Goal: Task Accomplishment & Management: Manage account settings

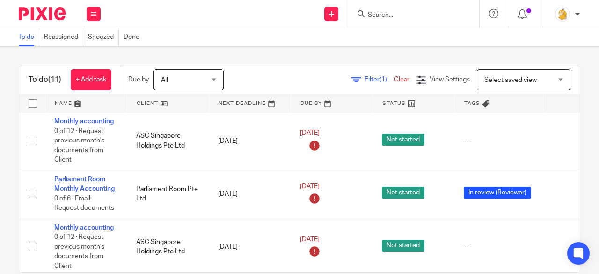
scroll to position [515, 0]
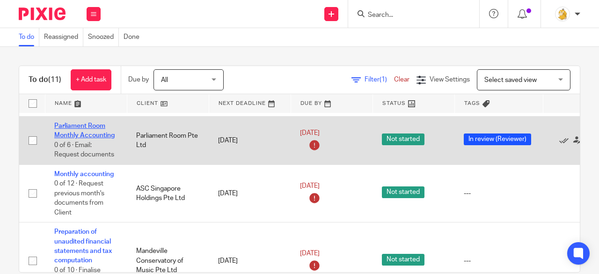
click at [84, 124] on link "Parliament Room Monthly Accounting" at bounding box center [84, 131] width 60 height 16
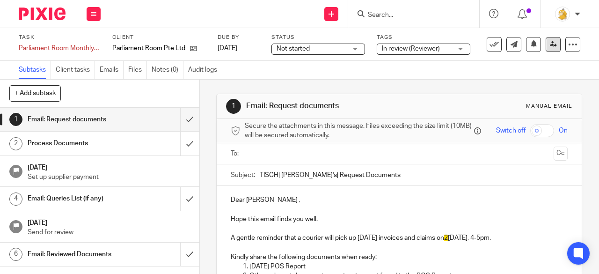
click at [550, 44] on icon at bounding box center [553, 44] width 7 height 7
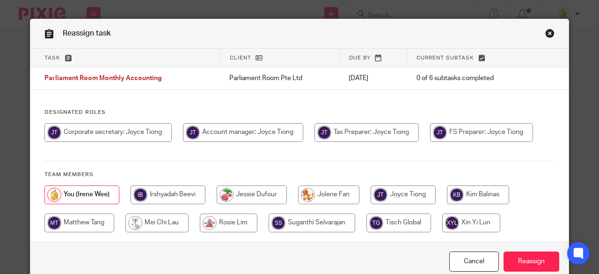
click at [222, 130] on input "radio" at bounding box center [243, 132] width 120 height 19
radio input "true"
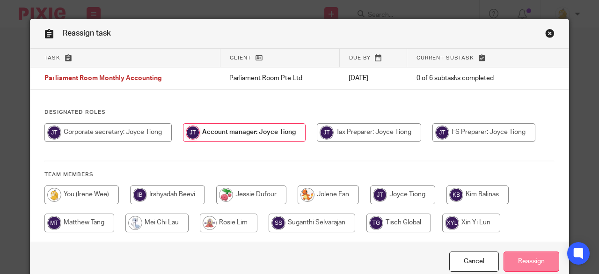
click at [520, 255] on input "Reassign" at bounding box center [532, 261] width 56 height 20
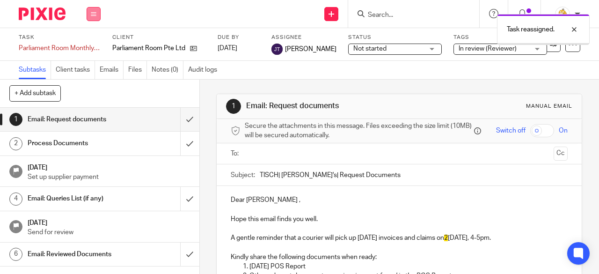
click at [92, 17] on button at bounding box center [94, 14] width 14 height 14
click at [92, 46] on link "Work" at bounding box center [89, 43] width 16 height 7
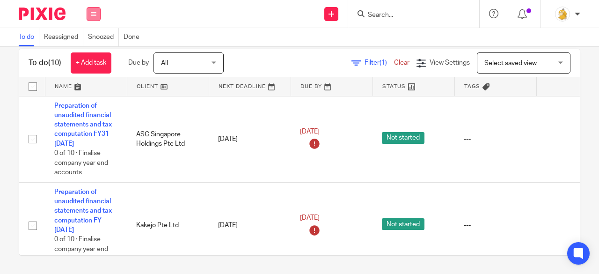
click at [93, 13] on icon at bounding box center [94, 14] width 6 height 6
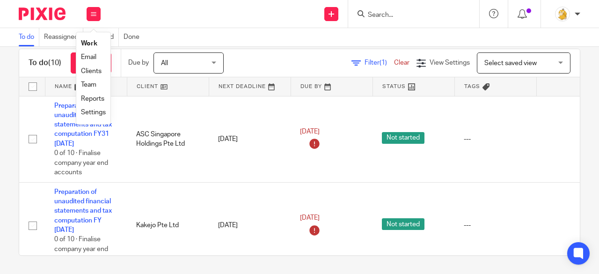
click at [93, 111] on link "Settings" at bounding box center [93, 112] width 25 height 7
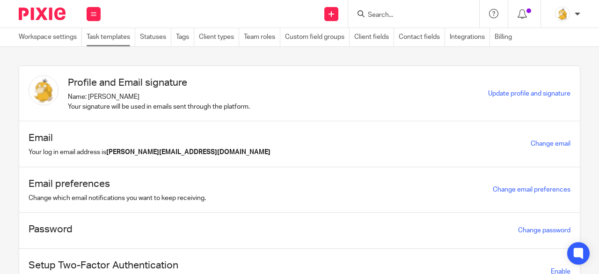
click at [118, 40] on link "Task templates" at bounding box center [111, 37] width 49 height 18
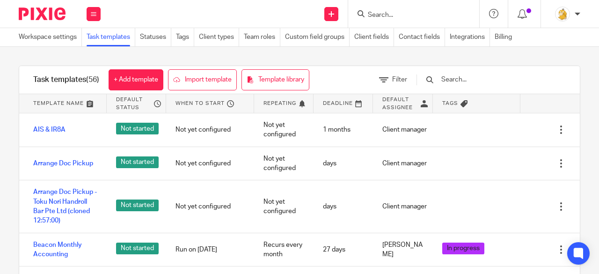
click at [468, 76] on input "text" at bounding box center [495, 79] width 109 height 10
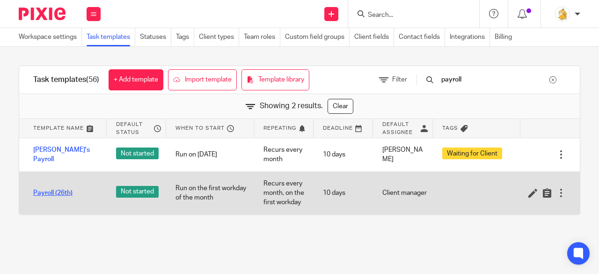
type input "payroll"
click at [58, 188] on link "Payroll (26th)" at bounding box center [52, 192] width 39 height 9
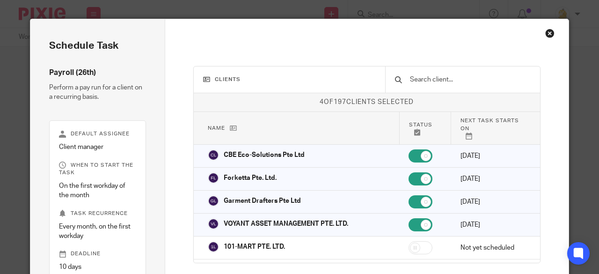
scroll to position [65, 0]
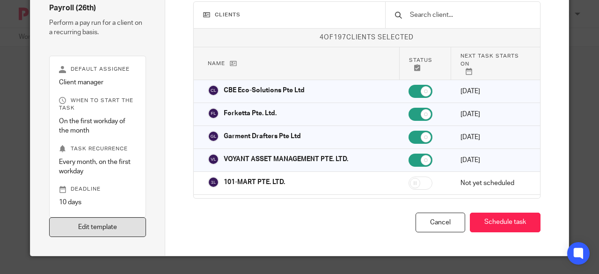
click at [97, 236] on link "Edit template" at bounding box center [97, 227] width 97 height 20
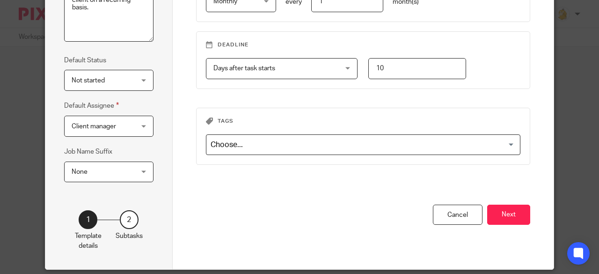
scroll to position [182, 0]
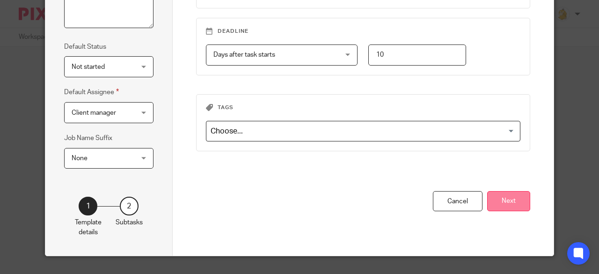
click at [499, 200] on button "Next" at bounding box center [508, 201] width 43 height 20
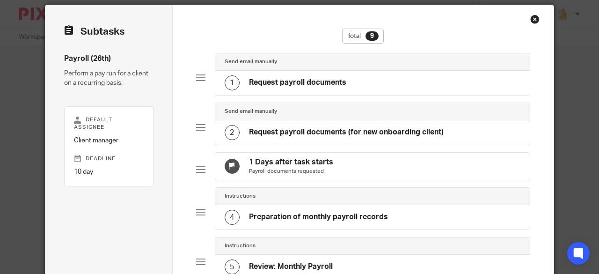
scroll to position [0, 0]
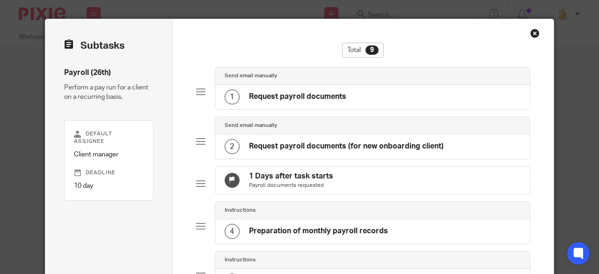
click at [325, 147] on h4 "Request payroll documents (for new onboarding client)" at bounding box center [346, 146] width 195 height 10
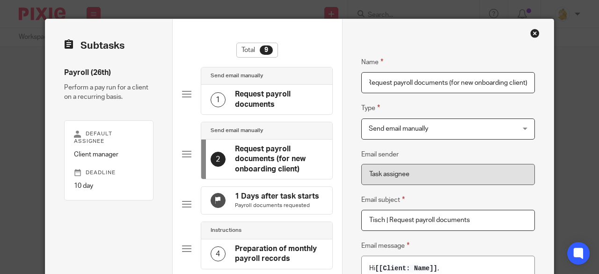
scroll to position [140, 0]
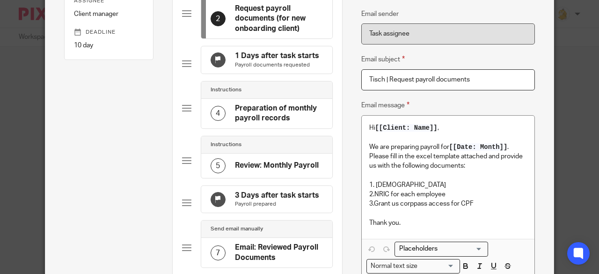
click at [441, 185] on p "1. Employment contract" at bounding box center [448, 184] width 158 height 9
click at [476, 203] on p "3.Grant us corppass access for CPF" at bounding box center [448, 203] width 158 height 9
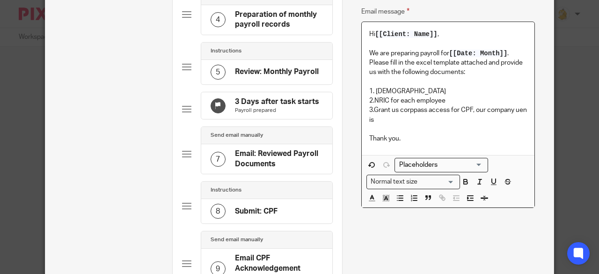
scroll to position [281, 0]
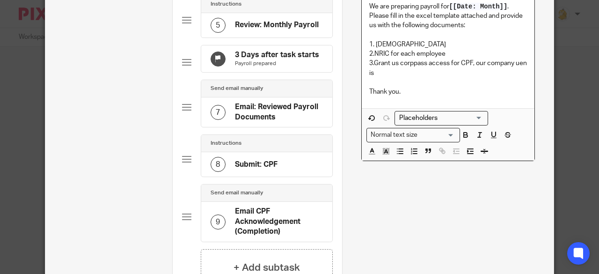
click at [261, 122] on h4 "Email: Reviewed Payroll Documents" at bounding box center [279, 112] width 88 height 20
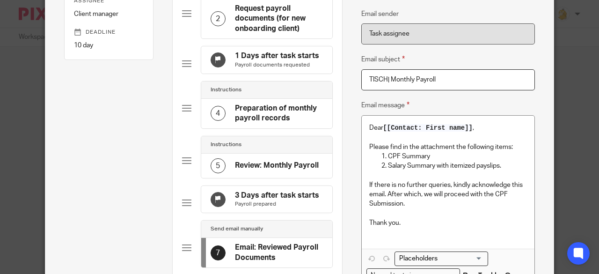
scroll to position [234, 0]
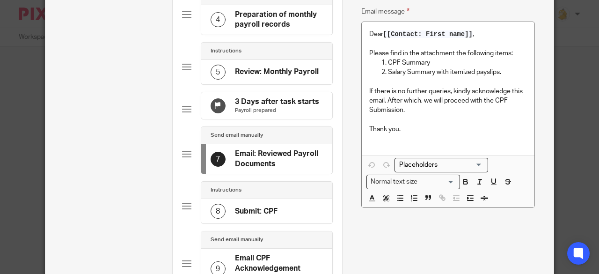
click at [272, 216] on h4 "Submit: CPF" at bounding box center [256, 212] width 43 height 10
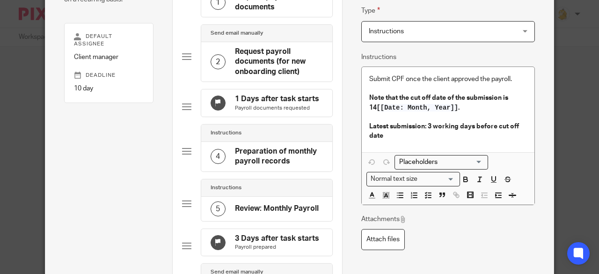
scroll to position [47, 0]
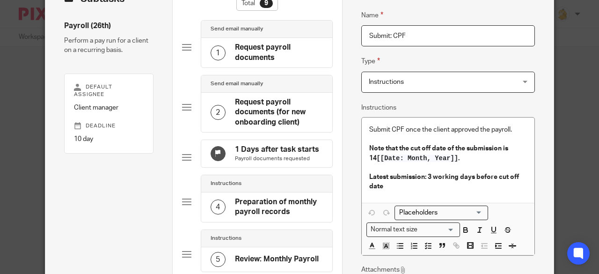
click at [512, 131] on p "Submit CPF once the client approved the payroll." at bounding box center [448, 129] width 158 height 9
click at [369, 126] on p "Submit CPF once the client approved the payroll." at bounding box center [448, 129] width 158 height 9
click at [424, 244] on icon "button" at bounding box center [428, 246] width 8 height 8
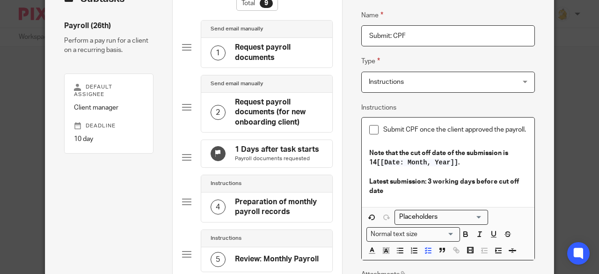
click at [526, 130] on div "Submit CPF once the client approved the payroll. Note that the cut off date of …" at bounding box center [448, 163] width 173 height 90
click at [433, 28] on input "Submit: CPF" at bounding box center [449, 35] width 174 height 21
type input "Submit: CPF and inform Jessie about number of pax"
click at [377, 142] on p at bounding box center [448, 143] width 158 height 9
click at [425, 248] on icon "button" at bounding box center [428, 250] width 8 height 8
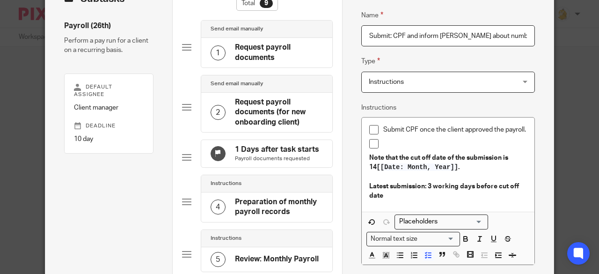
drag, startPoint x: 415, startPoint y: 34, endPoint x: 519, endPoint y: 32, distance: 104.4
click at [519, 32] on input "Submit: CPF and inform Jessie about number of pax" at bounding box center [449, 35] width 174 height 21
click at [401, 143] on p at bounding box center [456, 143] width 144 height 9
paste div
click at [384, 140] on p "inform Jessie about number of pax" at bounding box center [456, 143] width 144 height 9
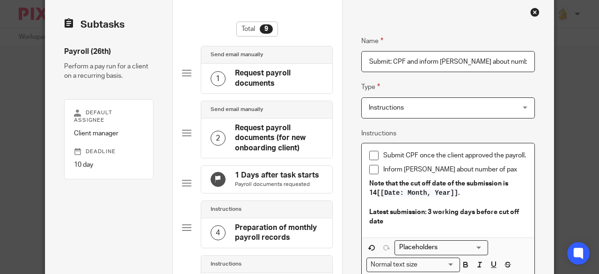
scroll to position [0, 0]
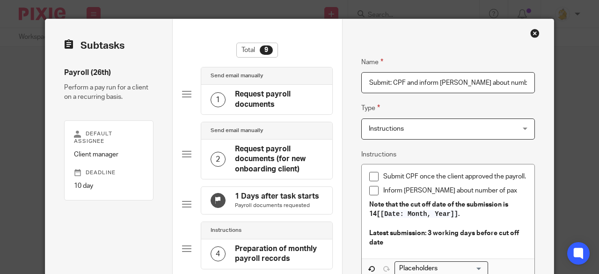
click at [477, 80] on input "Submit: CPF and inform Jessie about number of pax" at bounding box center [449, 82] width 174 height 21
type input "Submit: CPF and inform Jessie about payroll number of pax"
click at [440, 188] on p "Inform Jessie about number of pax" at bounding box center [456, 190] width 144 height 9
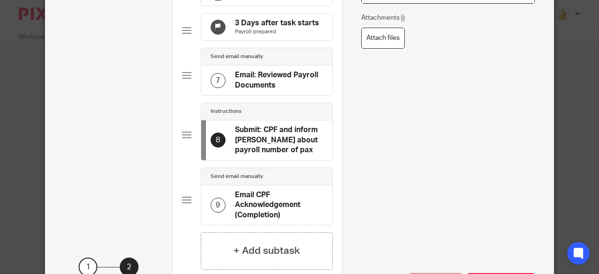
scroll to position [328, 0]
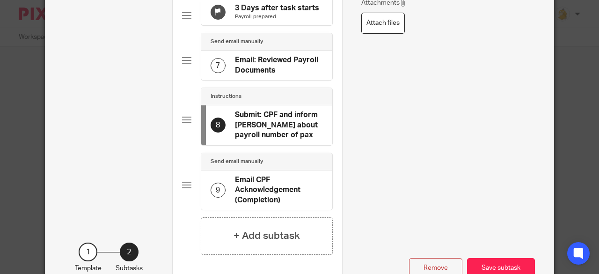
click at [249, 204] on h4 "Email CPF Acknowledgement (Completion)" at bounding box center [279, 190] width 88 height 30
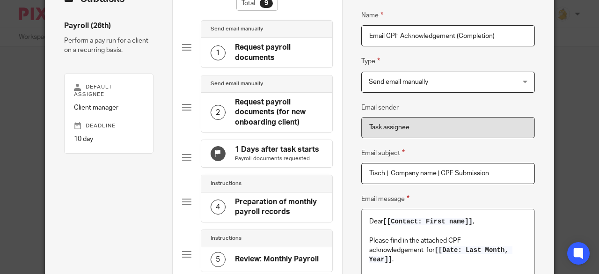
scroll to position [0, 0]
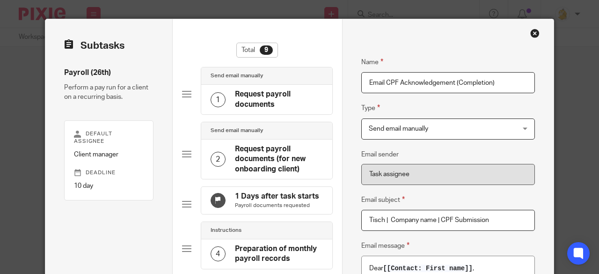
click at [263, 162] on h4 "Request payroll documents (for new onboarding client)" at bounding box center [279, 159] width 88 height 30
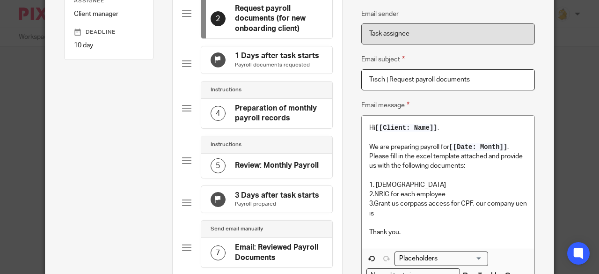
scroll to position [187, 0]
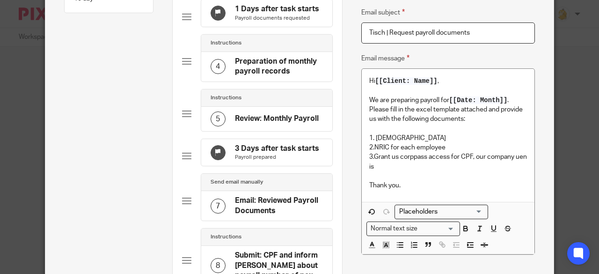
click at [394, 167] on p "3.Grant us corppass access for CPF, our company uen is" at bounding box center [448, 161] width 158 height 19
click at [386, 157] on p "3.Grant us corppass access for CPF, our company uen is" at bounding box center [448, 161] width 158 height 19
click at [396, 169] on p "3.Grant us corppass access for CPF, our company uen is" at bounding box center [448, 161] width 158 height 19
click at [375, 165] on p "3.Grant us corppass access for CPF, our company uen is 201809937E." at bounding box center [448, 161] width 158 height 19
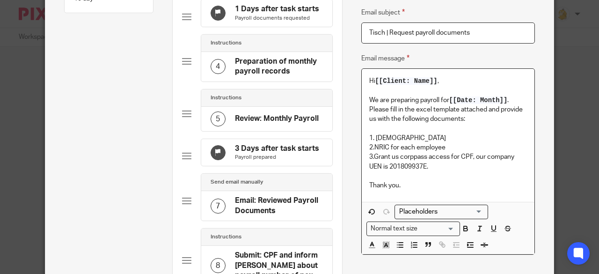
click at [471, 158] on p "3.Grant us corppass access for CPF, our company UEN is 201809937E." at bounding box center [448, 161] width 158 height 19
click at [459, 156] on p "3.Grant us corppass access for CPF, our company UEN is 201809937E." at bounding box center [448, 161] width 158 height 19
click at [397, 156] on p "3.Grant us corppass access for CPF, our company UEN is 201809937E." at bounding box center [448, 161] width 158 height 19
click at [457, 159] on p "3.Grant us corppass access for CPF, our company UEN is 201809937E." at bounding box center [448, 161] width 158 height 19
click at [460, 156] on p "3.Grant us corppass access CPF, our company UEN is 201809937E." at bounding box center [448, 161] width 158 height 19
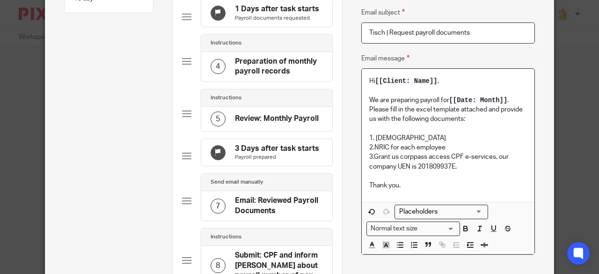
click at [396, 158] on p "3.Grant us corppass access CPF e-services, our company UEN is 201809937E." at bounding box center [448, 161] width 158 height 19
click at [489, 159] on p "3.Assign corppass access CPF e-services, our company UEN is 201809937E." at bounding box center [448, 161] width 158 height 19
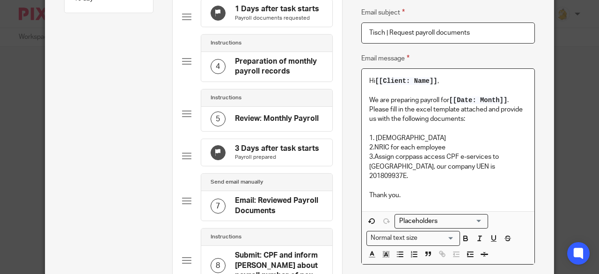
click at [475, 166] on p "3.Assign corppass access CPF e-services to us, our company UEN is 201809937E." at bounding box center [448, 166] width 158 height 29
click at [363, 80] on div "Hi [[Client: Name]] , We are preparing payroll for [[Date: Month]] . Please fil…" at bounding box center [448, 140] width 173 height 142
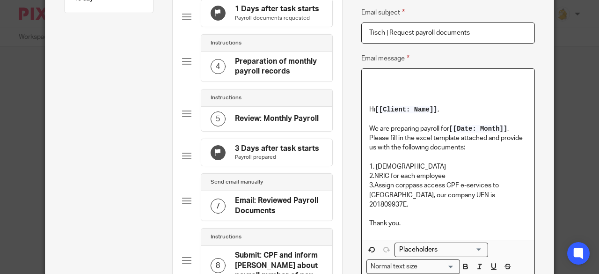
click at [369, 82] on p at bounding box center [448, 80] width 158 height 9
click at [388, 78] on p "Upload the payboard onboarding template" at bounding box center [448, 80] width 158 height 9
click at [426, 80] on p "Uplaod the payboard onboarding template" at bounding box center [448, 80] width 158 height 9
click at [458, 77] on p "Uplaod the payboy onboarding template" at bounding box center [448, 80] width 158 height 9
click at [423, 77] on p "Uplaod the payboy onboarding template" at bounding box center [448, 80] width 158 height 9
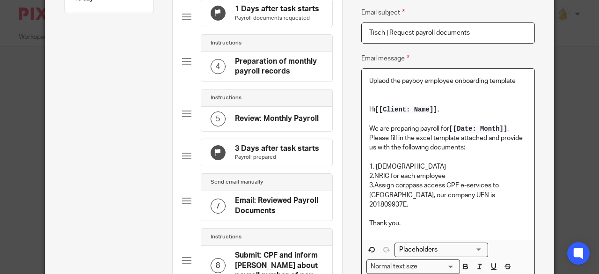
click at [514, 81] on p "Uplaod the payboy employee onboarding template" at bounding box center [448, 80] width 158 height 9
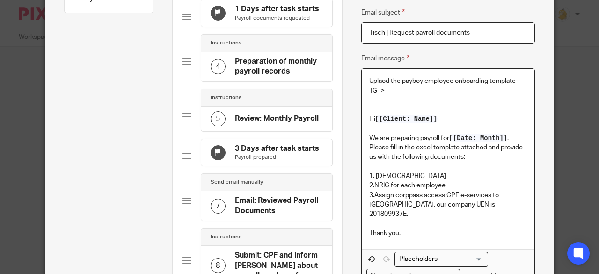
drag, startPoint x: 379, startPoint y: 82, endPoint x: 385, endPoint y: 82, distance: 6.1
click at [378, 82] on p "Uplaod the payboy employee onboarding template" at bounding box center [448, 80] width 158 height 9
click at [454, 80] on p "Upload the payboy employee onboarding template" at bounding box center [448, 80] width 158 height 9
click at [423, 79] on p "Upload the payboy employee onboarding template" at bounding box center [448, 80] width 158 height 9
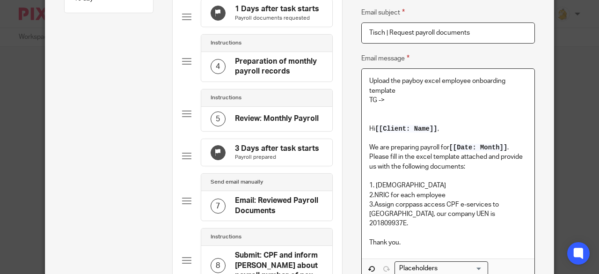
click at [468, 79] on p "Upload the payboy excel employee onboarding template" at bounding box center [448, 85] width 158 height 19
click at [408, 105] on p at bounding box center [448, 109] width 158 height 9
click at [489, 205] on p "3.Assign corppass access CPF e-services to us, our company UEN is 201809937E." at bounding box center [448, 214] width 158 height 29
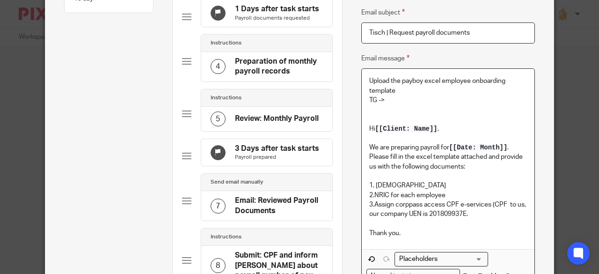
click at [503, 207] on p "3.Assign corppass access CPF e-services (CPF to us, our company UEN is 20180993…" at bounding box center [448, 209] width 158 height 19
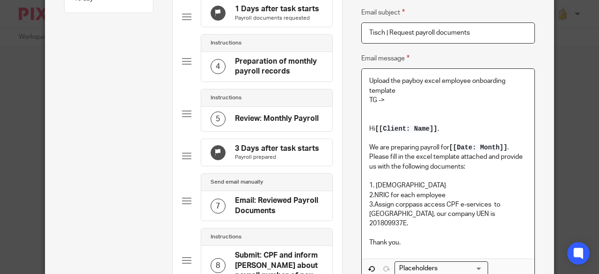
click at [461, 203] on p "3.Assign corppass access CPF e-services to us, our company UEN is 201809937E." at bounding box center [448, 214] width 158 height 29
click at [465, 205] on p "3.Assign corppass access CPF e-services to us, our company UEN is 201809937E." at bounding box center [448, 214] width 158 height 29
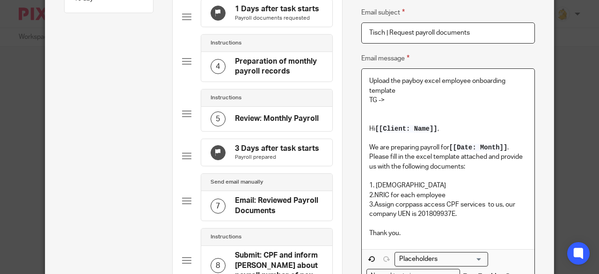
click at [481, 207] on p "3.Assign corppass access CPF services to us, our company UEN is 201809937E." at bounding box center [448, 209] width 158 height 19
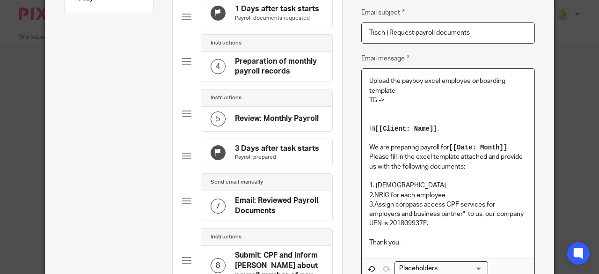
click at [446, 203] on p "3.Assign corppass access CPF services for employers and business partner" to us…" at bounding box center [448, 214] width 158 height 29
click at [458, 215] on p "3.Assign corppass access "CPF services for employers and business partner" to u…" at bounding box center [448, 214] width 158 height 29
click at [461, 221] on p "3.Assign corppass access "CPF services for employers and business partners" to …" at bounding box center [448, 214] width 158 height 29
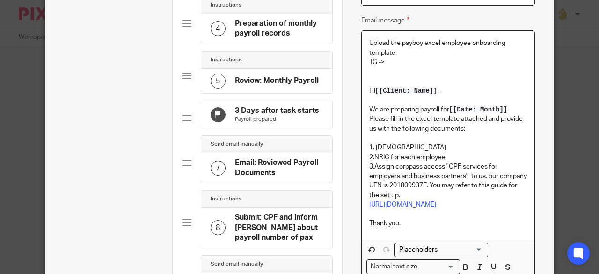
scroll to position [284, 0]
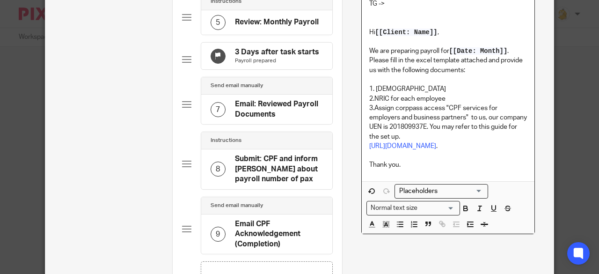
click at [406, 107] on p "3.Assign corppass access "CPF services for employers and business partners" to …" at bounding box center [448, 122] width 158 height 38
click at [393, 109] on p "3.Assign corppass access "CPF services for employers and business partners" to …" at bounding box center [448, 122] width 158 height 38
click at [412, 170] on p "Thank you." at bounding box center [448, 164] width 158 height 9
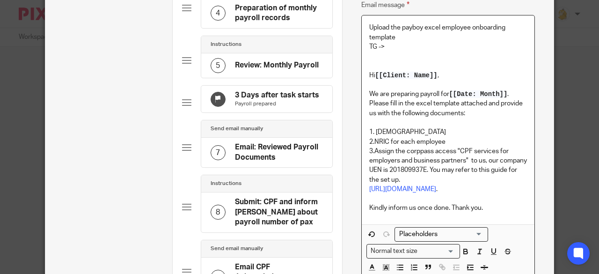
scroll to position [190, 0]
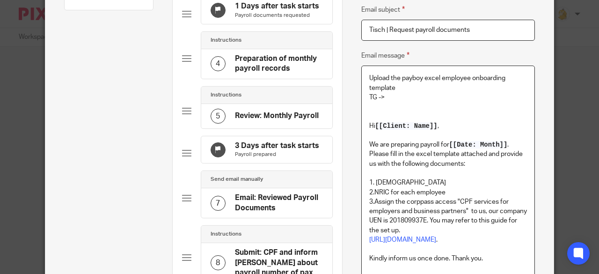
click at [395, 96] on p "TG ->" at bounding box center [448, 97] width 158 height 9
click at [373, 97] on p "TG ->" at bounding box center [448, 97] width 158 height 9
click at [434, 93] on p "Project foundation ->" at bounding box center [448, 97] width 158 height 9
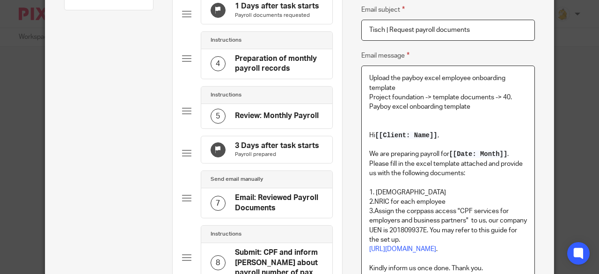
click at [364, 95] on div "Upload the payboy excel employee onboarding template Project foundation -> temp…" at bounding box center [448, 175] width 173 height 218
click at [387, 97] on p "Under Project foundation -> template documents -> 40. Payboy excel onboarding t…" at bounding box center [448, 102] width 158 height 19
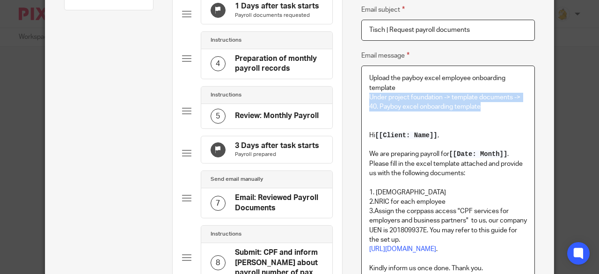
drag, startPoint x: 476, startPoint y: 107, endPoint x: 363, endPoint y: 100, distance: 113.6
click at [363, 100] on div "Upload the payboy excel employee onboarding template Under project foundation -…" at bounding box center [448, 175] width 173 height 218
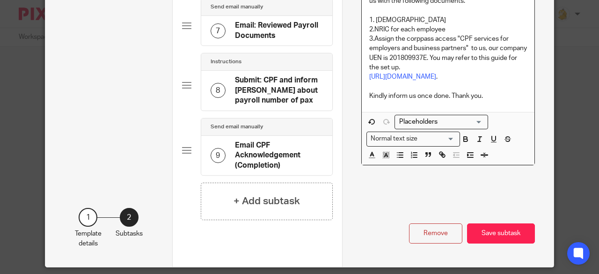
scroll to position [377, 0]
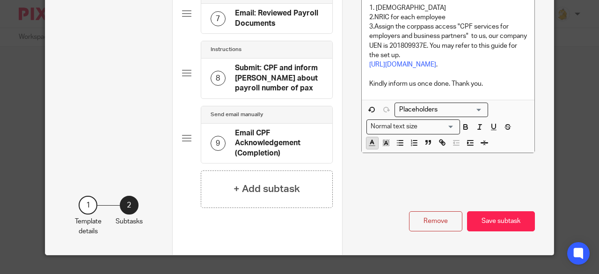
click at [371, 147] on icon "button" at bounding box center [372, 143] width 8 height 8
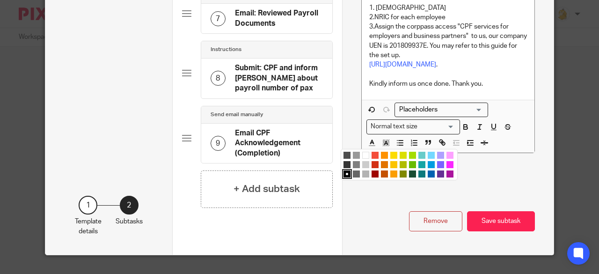
click at [372, 168] on li "color:#D33115" at bounding box center [375, 164] width 7 height 7
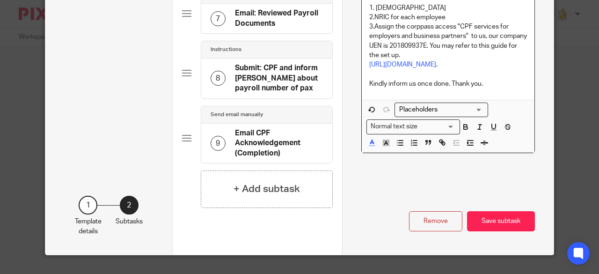
click at [458, 89] on p "Kindly inform us once done. Thank you." at bounding box center [448, 83] width 158 height 9
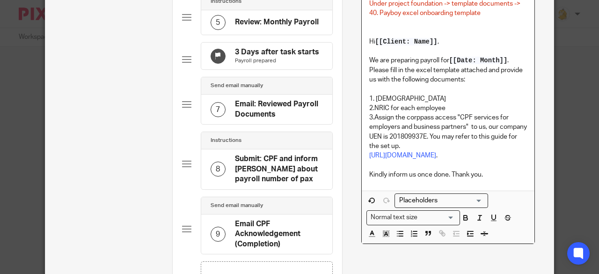
scroll to position [190, 0]
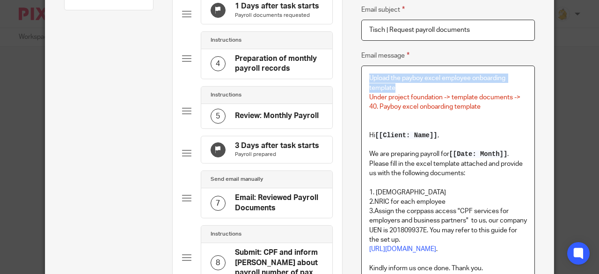
drag, startPoint x: 395, startPoint y: 86, endPoint x: 366, endPoint y: 78, distance: 30.6
click at [369, 78] on p "Upload the payboy excel employee onboarding template" at bounding box center [448, 83] width 158 height 19
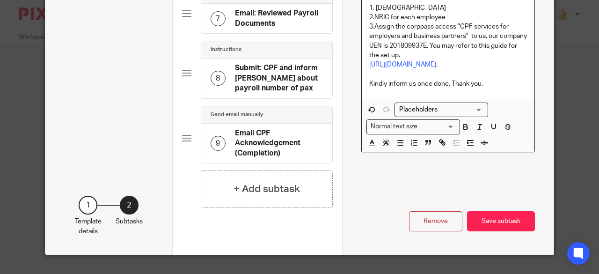
scroll to position [377, 0]
click at [370, 144] on polyline "button" at bounding box center [371, 142] width 3 height 4
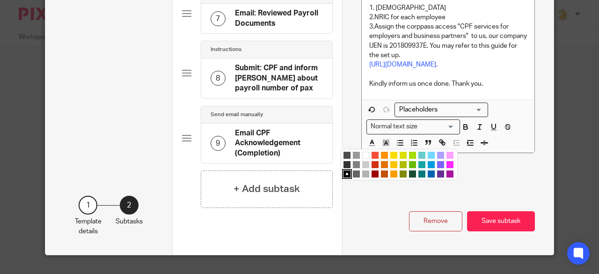
click at [372, 168] on li "color:#D33115" at bounding box center [375, 164] width 7 height 7
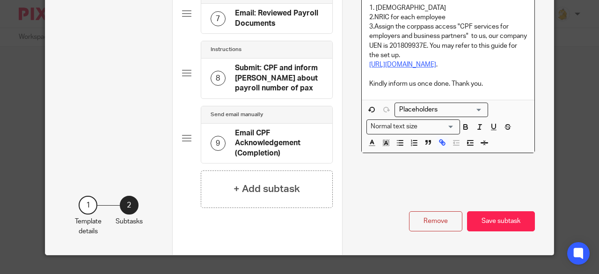
click at [436, 68] on link "https://www.cpf.gov.sg/content/dam/web/employer/making-cpf-contributions/docume…" at bounding box center [402, 64] width 67 height 7
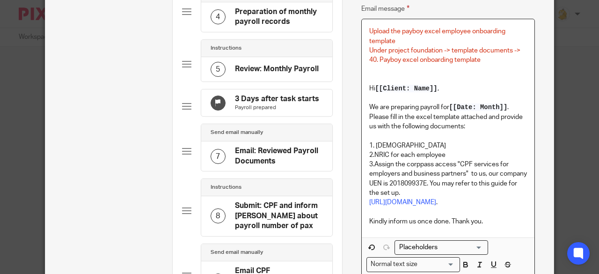
scroll to position [190, 0]
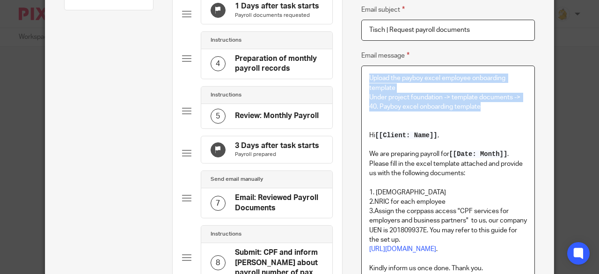
drag, startPoint x: 474, startPoint y: 108, endPoint x: 362, endPoint y: 81, distance: 115.7
click at [362, 81] on div "Upload the payboy excel employee onboarding template Under project foundation -…" at bounding box center [448, 175] width 173 height 218
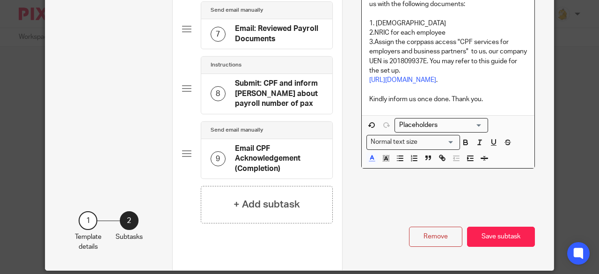
scroll to position [385, 0]
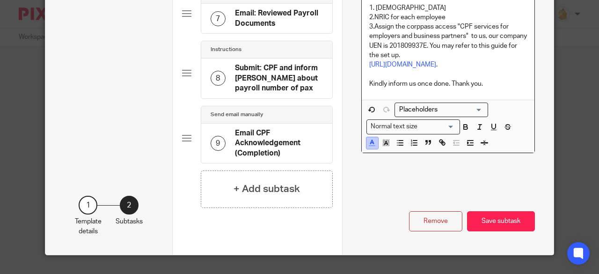
click at [369, 147] on icon "button" at bounding box center [372, 143] width 8 height 8
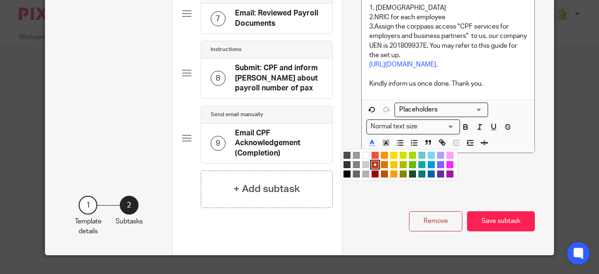
click at [372, 159] on li "color:#F44E3B" at bounding box center [375, 155] width 7 height 7
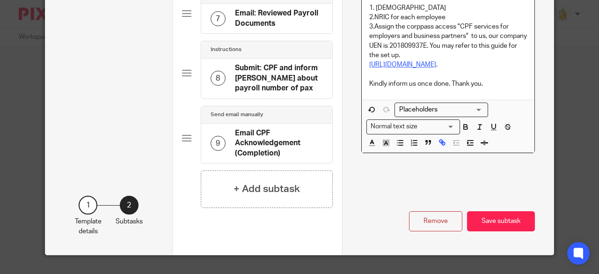
click at [436, 68] on link "https://www.cpf.gov.sg/content/dam/web/employer/making-cpf-contributions/docume…" at bounding box center [402, 64] width 67 height 7
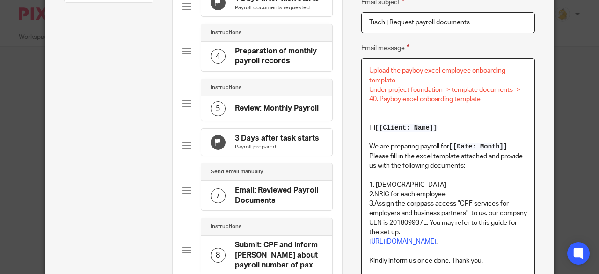
scroll to position [291, 0]
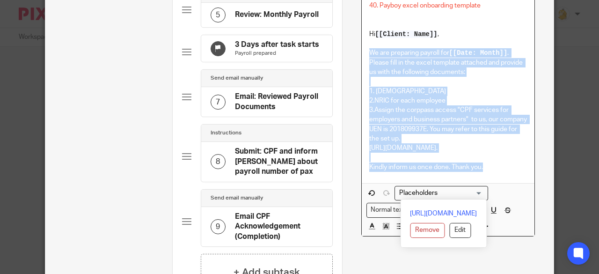
drag, startPoint x: 480, startPoint y: 194, endPoint x: 367, endPoint y: 51, distance: 182.0
click at [367, 51] on div "Upload the payboy excel employee onboarding template Under project foundation -…" at bounding box center [448, 74] width 173 height 218
copy div "We are preparing payroll for [[Date: Month]] . Please fill in the excel templat…"
click at [487, 99] on p "2.NRIC for each employee" at bounding box center [448, 100] width 158 height 9
click at [470, 87] on p "1. Employment contract" at bounding box center [448, 91] width 158 height 9
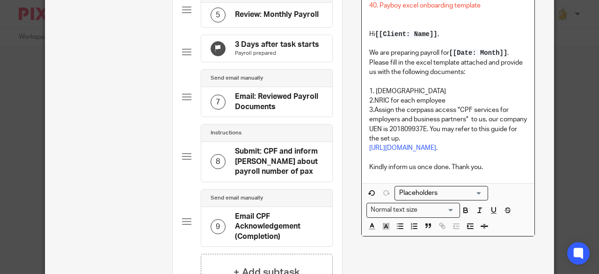
click at [388, 51] on p "We are preparing payroll for [[Date: Month]] . Please fill in the excel templat…" at bounding box center [448, 62] width 158 height 29
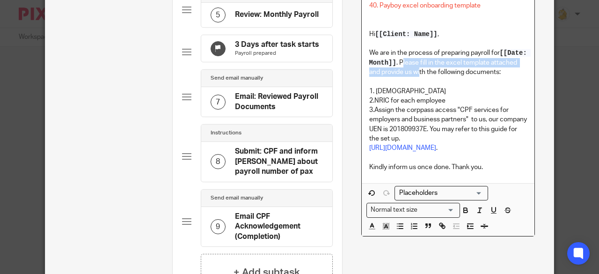
drag, startPoint x: 429, startPoint y: 60, endPoint x: 440, endPoint y: 75, distance: 18.7
click at [440, 75] on p "We are in the process of preparing payroll for [[Date: Month]] . Please fill in…" at bounding box center [448, 62] width 158 height 29
click at [436, 86] on p at bounding box center [448, 81] width 158 height 9
drag, startPoint x: 428, startPoint y: 60, endPoint x: 438, endPoint y: 78, distance: 20.3
click at [438, 77] on p "We are in the process of preparing payroll for [[Date: Month]] . Please fill in…" at bounding box center [448, 62] width 158 height 29
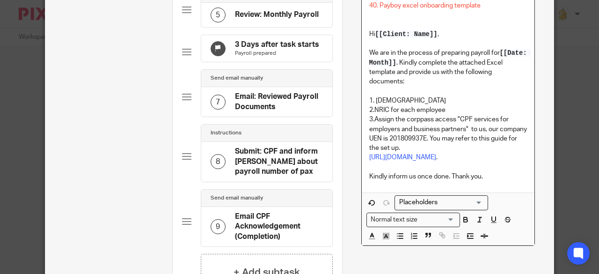
click at [369, 69] on p "We are in the process of preparing payroll for [[Date: Month]] . Kindly complet…" at bounding box center [448, 67] width 158 height 38
click at [444, 96] on p "1. Employment contract" at bounding box center [448, 100] width 158 height 9
drag, startPoint x: 442, startPoint y: 111, endPoint x: 372, endPoint y: 110, distance: 70.2
click at [372, 110] on p "2.NRIC for each employee" at bounding box center [448, 109] width 158 height 9
click at [373, 118] on p "3.Assign the corppass access "CPF services for employers and business partners"…" at bounding box center [448, 134] width 158 height 38
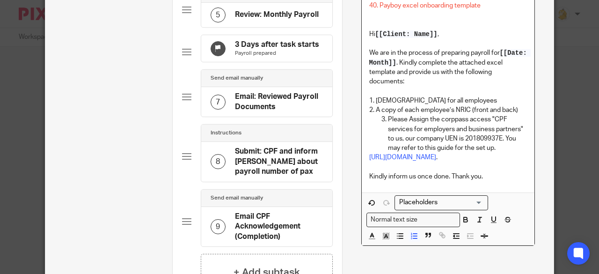
click at [388, 119] on li "Please Assign the corppass access "CPF services for employers and business part…" at bounding box center [458, 134] width 140 height 38
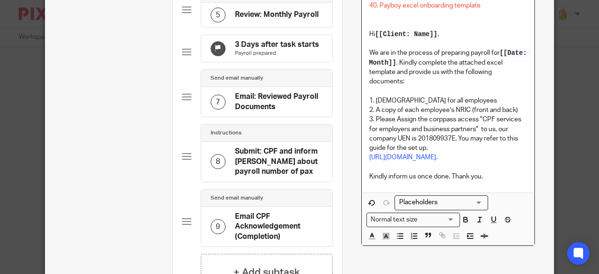
click at [396, 120] on p "3. Please Assign the corppass access "CPF services for employers and business p…" at bounding box center [448, 134] width 158 height 38
click at [480, 117] on p "3. Please assign the corppass access "CPF services for employers and business p…" at bounding box center [448, 134] width 158 height 38
click at [521, 129] on p "3. Please assign the corppass access for "CPF services for employers and busine…" at bounding box center [448, 134] width 158 height 38
click at [394, 135] on p "3. Please assign the corppass access for "CPF services for employers and busine…" at bounding box center [448, 134] width 158 height 38
click at [454, 138] on p "3. Please assign the corppass access for "CPF services for employers and busine…" at bounding box center [448, 134] width 158 height 38
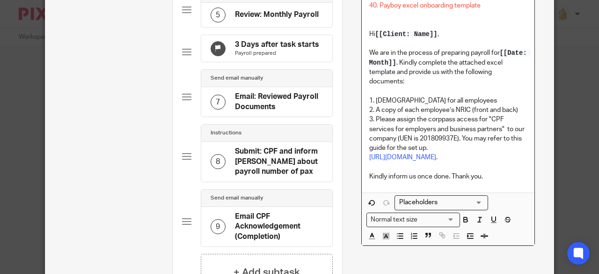
click at [418, 139] on p "3. Please assign the corppass access for "CPF services for employers and busine…" at bounding box center [448, 134] width 158 height 38
click at [421, 148] on p "3. Please assign the corppass access for "CPF services for employers and busine…" at bounding box center [448, 134] width 158 height 38
drag, startPoint x: 456, startPoint y: 136, endPoint x: 463, endPoint y: 147, distance: 13.3
click at [463, 147] on p "3. Please assign the corppass access for "CPF services for employers and busine…" at bounding box center [448, 134] width 158 height 38
click at [455, 139] on p "3. Please assign the corppass access for "CPF services for employers and busine…" at bounding box center [448, 134] width 158 height 38
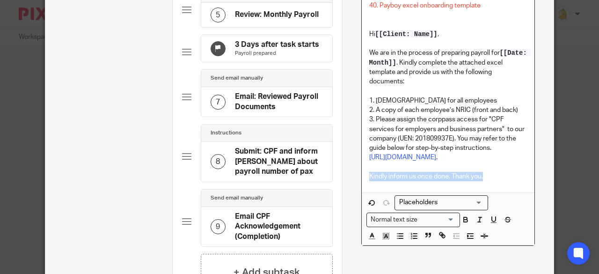
drag, startPoint x: 478, startPoint y: 206, endPoint x: 356, endPoint y: 204, distance: 121.8
click at [356, 204] on div "Name Request payroll documents Type Send email manually Send email manually Ins…" at bounding box center [448, 33] width 212 height 610
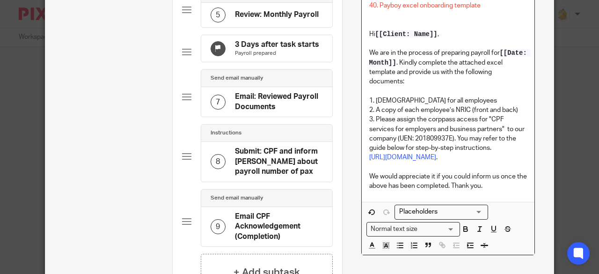
click at [487, 148] on p "3. Please assign the corppass access for "CPF services for employers and busine…" at bounding box center [448, 134] width 158 height 38
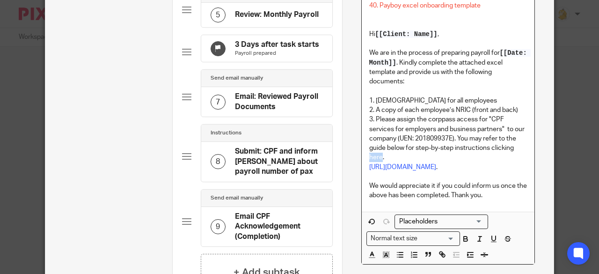
drag, startPoint x: 377, startPoint y: 160, endPoint x: 366, endPoint y: 158, distance: 11.8
click at [369, 158] on p "3. Please assign the corppass access for "CPF services for employers and busine…" at bounding box center [448, 138] width 158 height 47
click at [402, 148] on p "3. Please assign the corppass access for "CPF services for employers and busine…" at bounding box center [448, 138] width 158 height 47
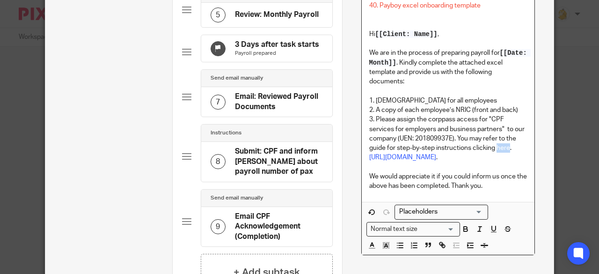
drag, startPoint x: 507, startPoint y: 148, endPoint x: 495, endPoint y: 148, distance: 12.2
click at [495, 148] on p "3. Please assign the corppass access for "CPF services for employers and busine…" at bounding box center [448, 134] width 158 height 38
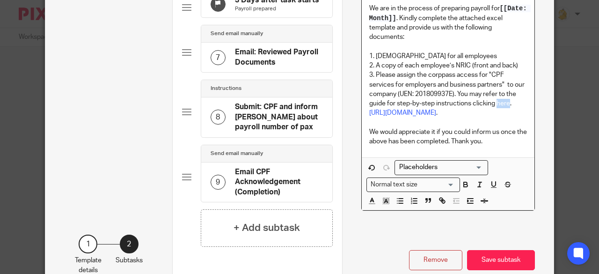
scroll to position [385, 0]
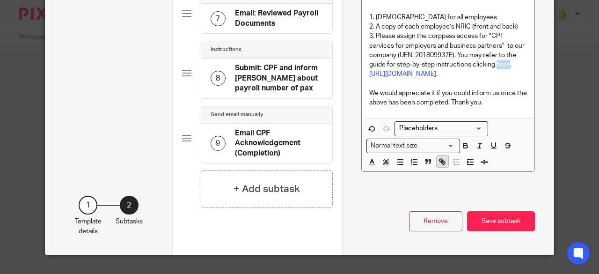
click at [442, 164] on icon "button" at bounding box center [443, 162] width 3 height 3
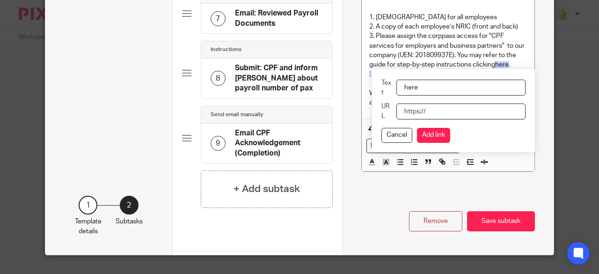
click at [441, 103] on input "URL" at bounding box center [461, 111] width 129 height 16
click at [394, 128] on button "Cancel" at bounding box center [397, 135] width 31 height 15
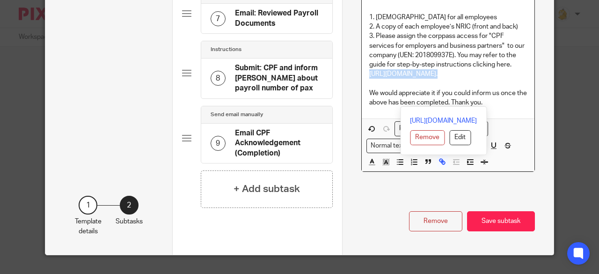
drag, startPoint x: 437, startPoint y: 93, endPoint x: 362, endPoint y: 66, distance: 79.4
click at [362, 66] on div "Upload the payboy excel employee onboarding template Under project foundation -…" at bounding box center [448, 0] width 173 height 237
copy p "https://www.cpf.gov.sg/content/dam/web/employer/making-cpf-contributions/docume…"
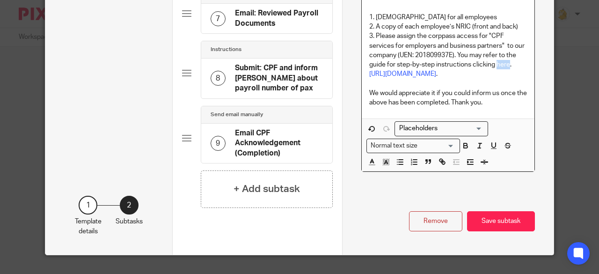
drag, startPoint x: 505, startPoint y: 55, endPoint x: 483, endPoint y: 93, distance: 44.3
click at [495, 55] on p "3. Please assign the corppass access for "CPF services for employers and busine…" at bounding box center [448, 50] width 158 height 38
click at [441, 166] on icon "button" at bounding box center [442, 161] width 8 height 8
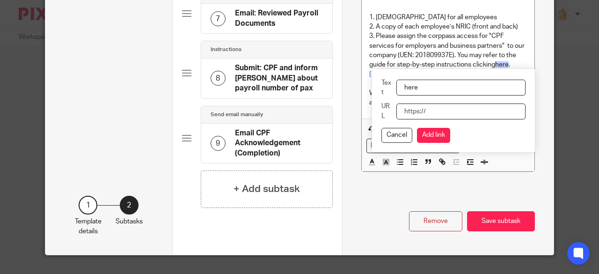
paste input "https://www.cpf.gov.sg/content/dam/web/employer/making-cpf-contributions/docume…"
type input "https://www.cpf.gov.sg/content/dam/web/employer/making-cpf-contributions/docume…"
click at [423, 128] on button "Add link" at bounding box center [433, 135] width 33 height 15
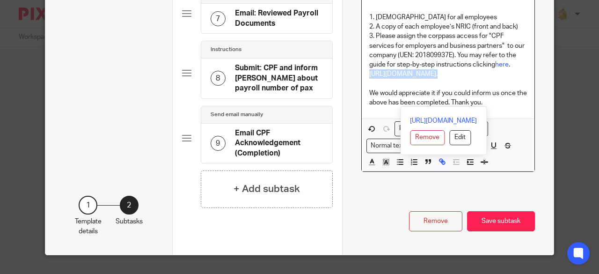
drag, startPoint x: 457, startPoint y: 95, endPoint x: 363, endPoint y: 64, distance: 98.6
click at [363, 64] on div "Upload the payboy excel employee onboarding template Under project foundation -…" at bounding box center [448, 0] width 173 height 237
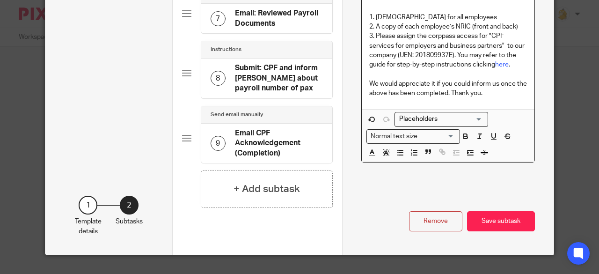
click at [470, 54] on p "3. Please assign the corppass access for "CPF services for employers and busine…" at bounding box center [448, 50] width 158 height 38
click at [506, 61] on link "here" at bounding box center [511, 64] width 14 height 7
click at [491, 216] on button "Save subtask" at bounding box center [501, 221] width 68 height 20
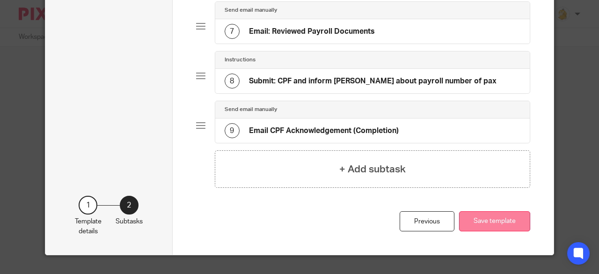
click at [499, 219] on button "Save template" at bounding box center [494, 221] width 71 height 20
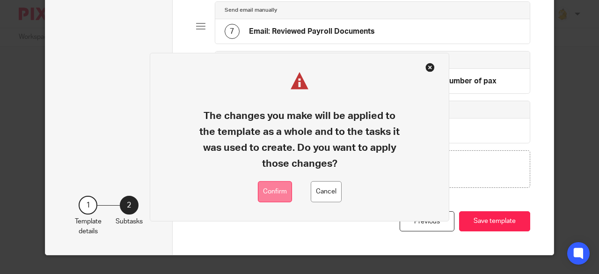
click at [275, 192] on button "Confirm" at bounding box center [275, 191] width 34 height 21
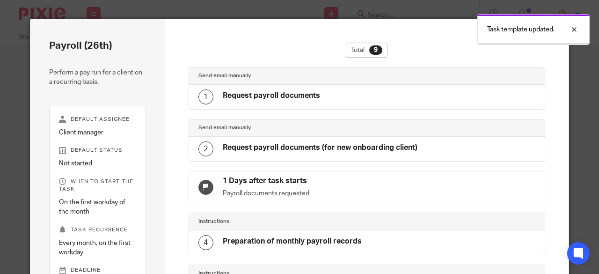
scroll to position [58, 0]
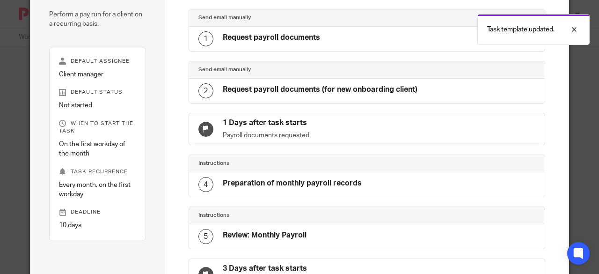
click at [347, 88] on h4 "Request payroll documents (for new onboarding client)" at bounding box center [320, 90] width 195 height 10
click at [201, 89] on div "2" at bounding box center [206, 90] width 15 height 15
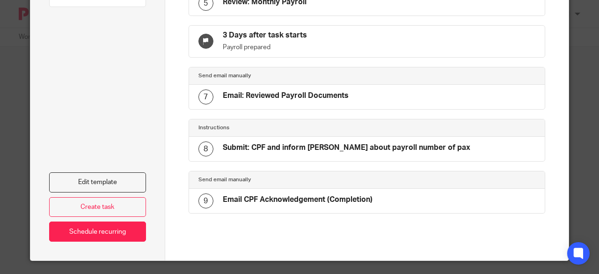
scroll to position [292, 0]
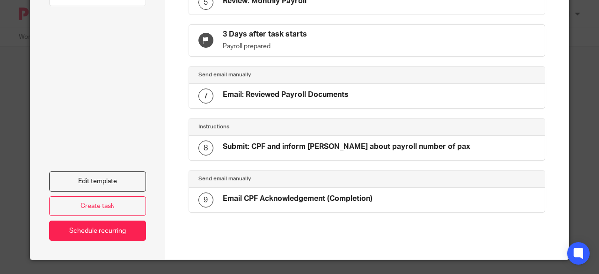
click at [299, 148] on h4 "Submit: CPF and inform Jessie about payroll number of pax" at bounding box center [347, 147] width 248 height 10
drag, startPoint x: 102, startPoint y: 181, endPoint x: 106, endPoint y: 179, distance: 5.0
click at [102, 181] on link "Edit template" at bounding box center [97, 181] width 97 height 20
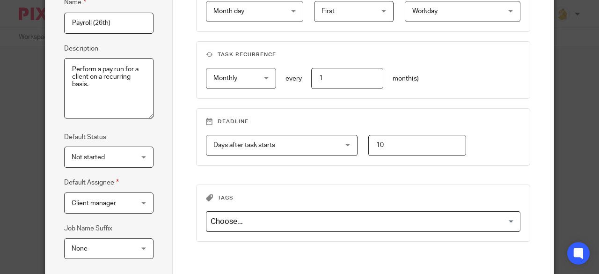
scroll to position [182, 0]
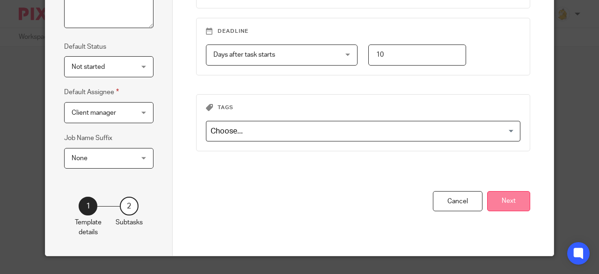
click at [527, 197] on button "Next" at bounding box center [508, 201] width 43 height 20
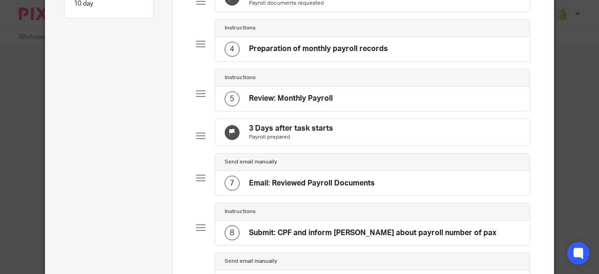
scroll to position [323, 0]
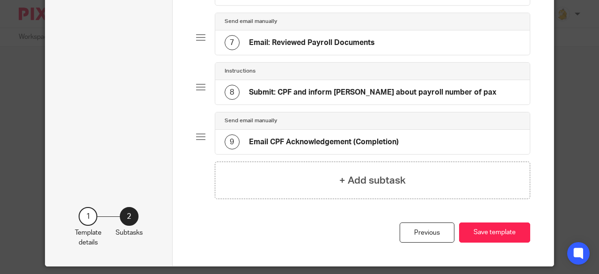
click at [292, 97] on h4 "Submit: CPF and inform Jessie about payroll number of pax" at bounding box center [373, 93] width 248 height 10
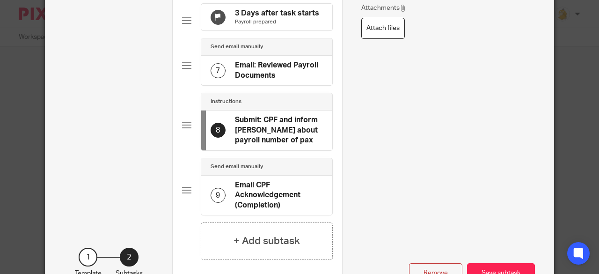
scroll to position [0, 15]
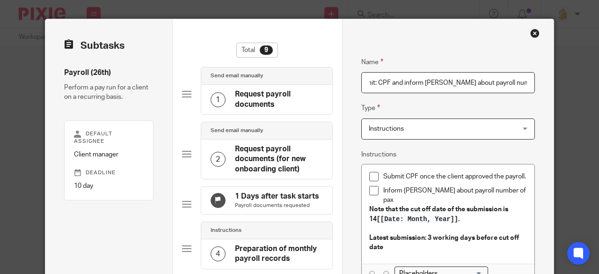
click at [376, 80] on input "Submit: CPF and inform Jessie about payroll number of pax" at bounding box center [449, 82] width 174 height 21
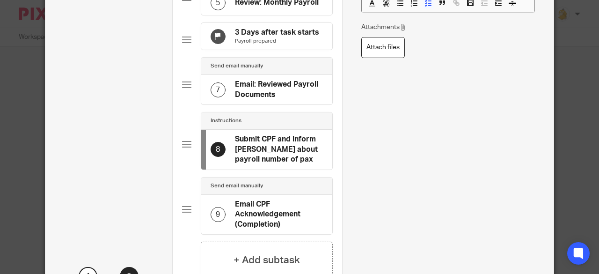
scroll to position [385, 0]
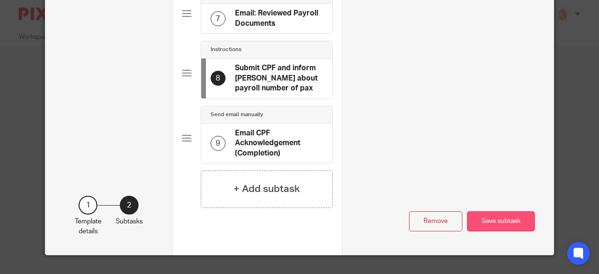
type input "Submit CPF and inform [PERSON_NAME] about payroll number of pax"
click at [489, 216] on button "Save subtask" at bounding box center [501, 221] width 68 height 20
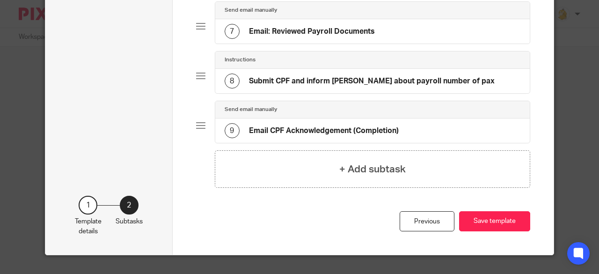
scroll to position [345, 0]
click at [484, 215] on button "Save template" at bounding box center [494, 221] width 71 height 20
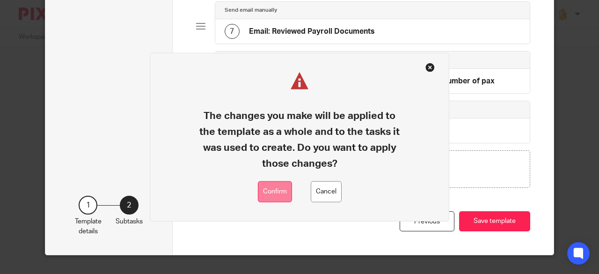
click at [279, 189] on button "Confirm" at bounding box center [275, 191] width 34 height 21
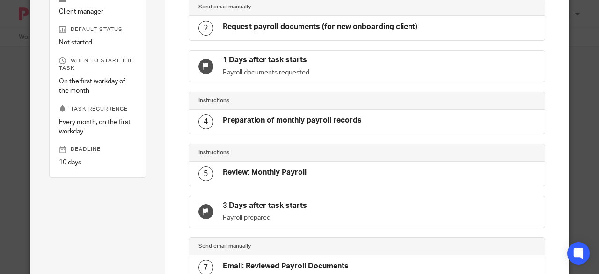
scroll to position [140, 0]
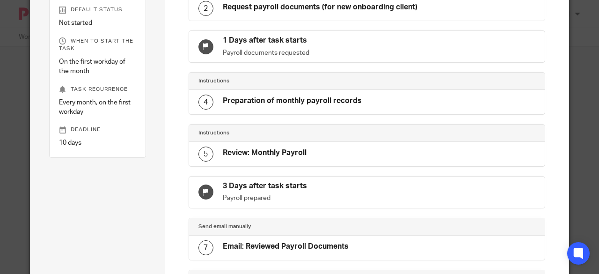
click at [263, 106] on div "4 Preparation of monthly payroll records" at bounding box center [280, 102] width 163 height 15
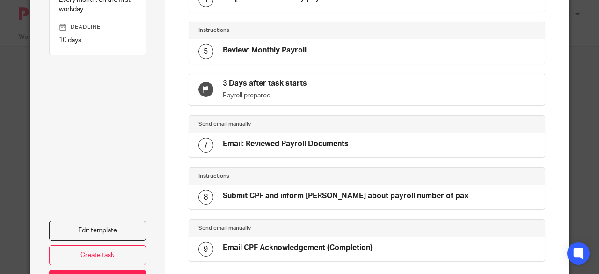
scroll to position [292, 0]
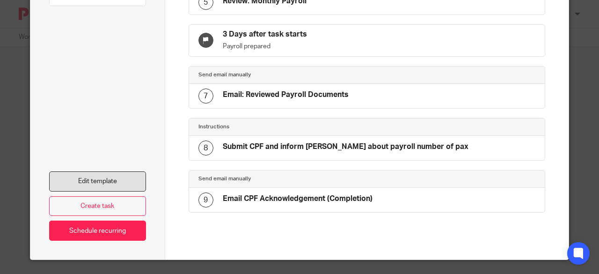
click at [122, 180] on link "Edit template" at bounding box center [97, 181] width 97 height 20
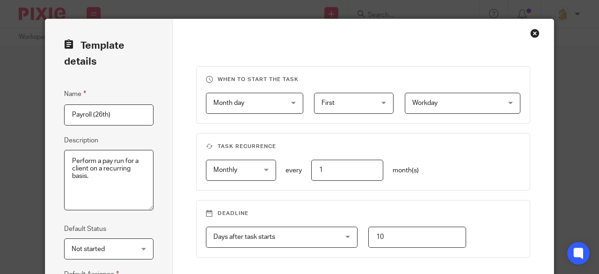
scroll to position [182, 0]
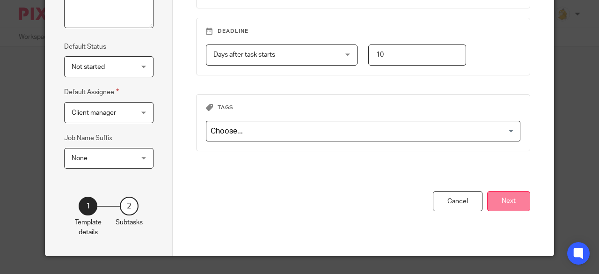
click at [493, 193] on button "Next" at bounding box center [508, 201] width 43 height 20
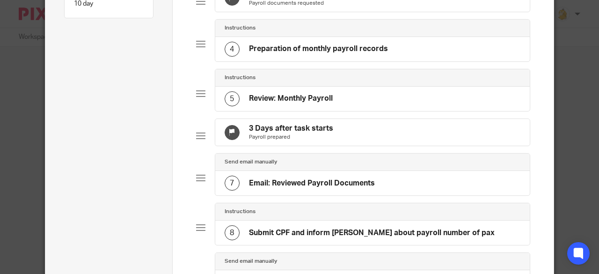
click at [300, 54] on h4 "Preparation of monthly payroll records" at bounding box center [318, 49] width 139 height 10
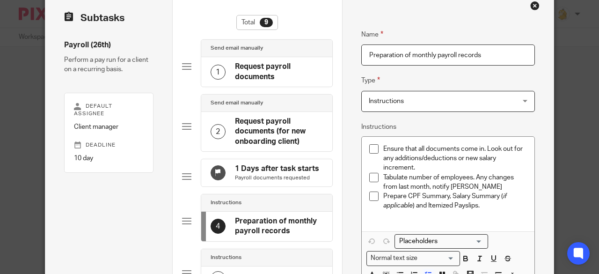
scroll to position [47, 0]
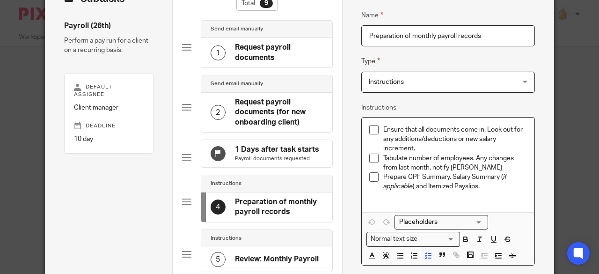
click at [441, 151] on p "Ensure that all documents come in. Look out for any additions/deductions or new…" at bounding box center [456, 139] width 144 height 29
click at [384, 125] on p "Ensure that all documents come in. Look out for any additions/deductions or new…" at bounding box center [456, 139] width 144 height 29
click at [494, 187] on p "Prepare CPF Summary, Salary Summary ( if applicable ) and Itemized Payslips." at bounding box center [456, 181] width 144 height 19
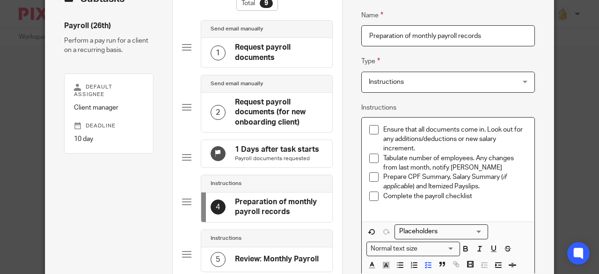
click at [384, 125] on p "Ensure that all documents come in. Look out for any additions/deductions or new…" at bounding box center [456, 139] width 144 height 29
click at [420, 149] on p "Ensure that all documents come in. Look out for any additions/deductions or new…" at bounding box center [456, 139] width 144 height 29
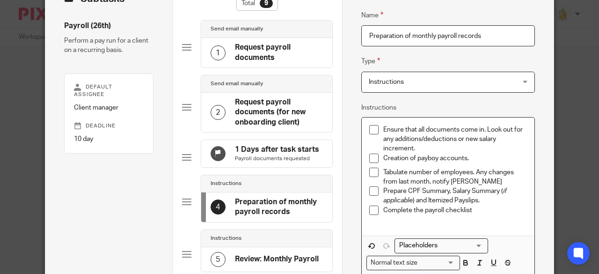
click at [384, 156] on p "Creation of payboy accounts." at bounding box center [456, 158] width 144 height 9
click at [384, 155] on p "Creation of payboy accounts." at bounding box center [456, 158] width 144 height 9
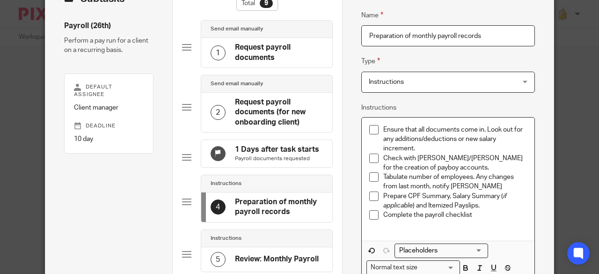
scroll to position [94, 0]
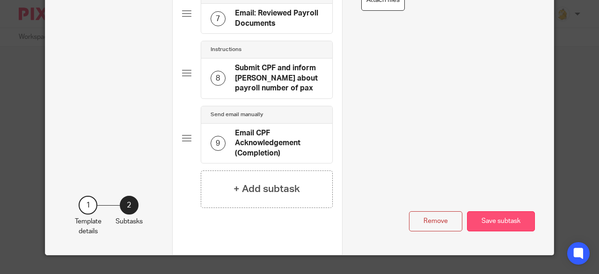
click at [489, 218] on button "Save subtask" at bounding box center [501, 221] width 68 height 20
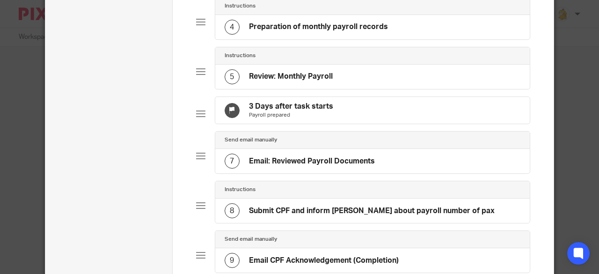
scroll to position [64, 0]
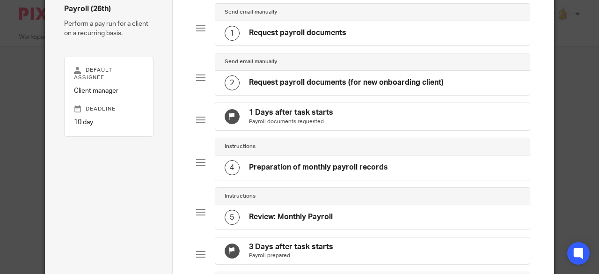
click at [333, 172] on h4 "Preparation of monthly payroll records" at bounding box center [318, 167] width 139 height 10
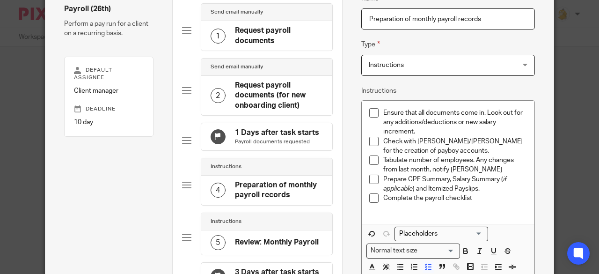
scroll to position [111, 0]
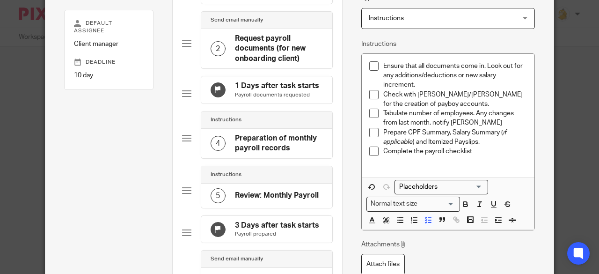
click at [496, 152] on p "Complete the payroll checklist" at bounding box center [456, 151] width 144 height 9
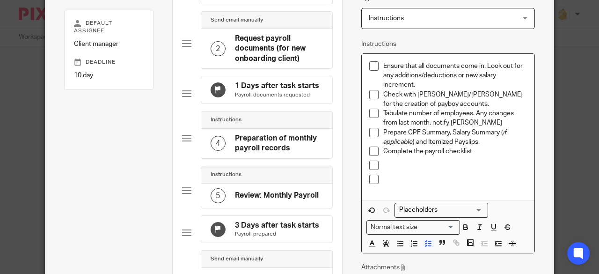
click at [396, 177] on p at bounding box center [456, 179] width 144 height 9
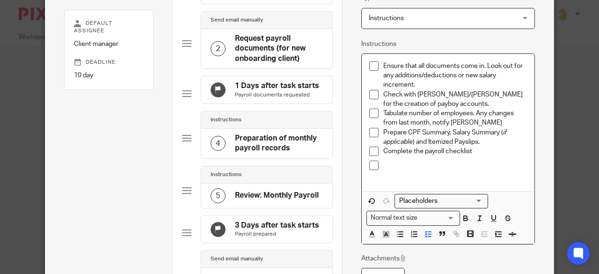
click at [377, 165] on li at bounding box center [448, 170] width 158 height 19
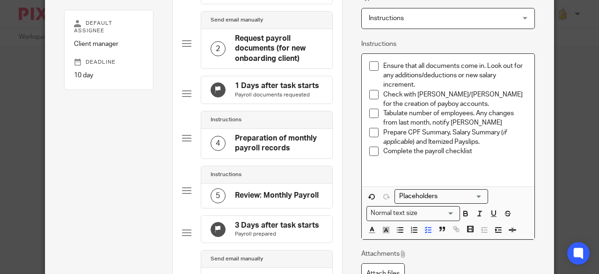
click at [366, 174] on div "Ensure that all documents come in. Look out for any additions/deductions or new…" at bounding box center [448, 120] width 173 height 133
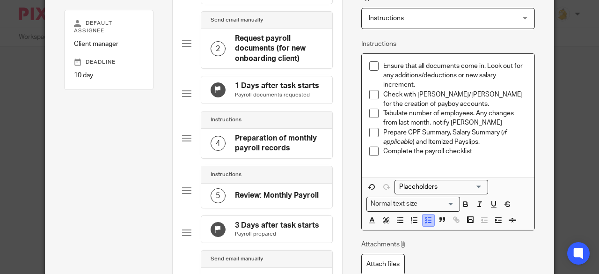
click at [424, 217] on icon "button" at bounding box center [428, 220] width 8 height 8
click at [369, 148] on p "Complete the payroll checklist" at bounding box center [448, 151] width 158 height 9
click at [424, 216] on icon "button" at bounding box center [428, 220] width 8 height 8
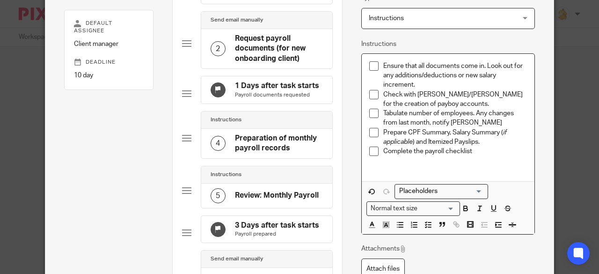
click at [364, 165] on div "Ensure that all documents come in. Look out for any additions/deductions or new…" at bounding box center [448, 118] width 173 height 128
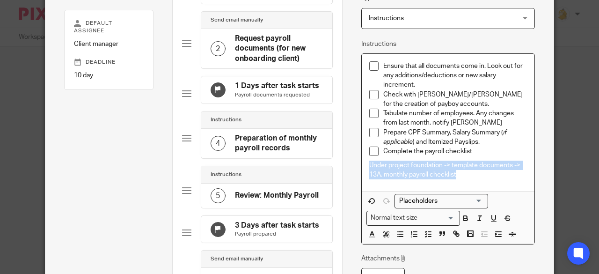
drag, startPoint x: 460, startPoint y: 177, endPoint x: 365, endPoint y: 164, distance: 95.5
click at [369, 164] on p "Under project foundation -> template documents -> 13A. monthly payroll checklist" at bounding box center [448, 170] width 158 height 19
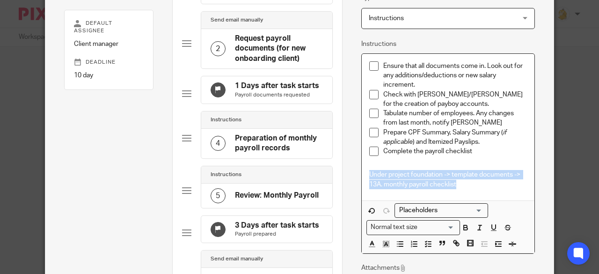
drag, startPoint x: 462, startPoint y: 184, endPoint x: 359, endPoint y: 174, distance: 104.0
click at [362, 174] on div "Ensure that all documents come in. Look out for any additions/deductions or new…" at bounding box center [448, 127] width 173 height 147
click at [370, 243] on polyline "button" at bounding box center [371, 243] width 3 height 4
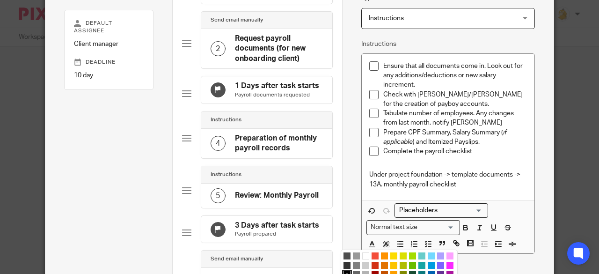
click at [372, 250] on div "Compact color picker" at bounding box center [399, 265] width 117 height 31
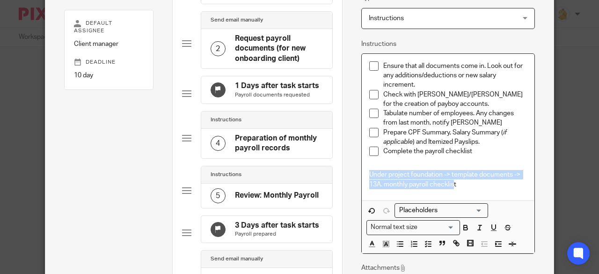
drag, startPoint x: 452, startPoint y: 185, endPoint x: 366, endPoint y: 170, distance: 88.0
click at [369, 170] on p "Under project foundation -> template documents -> 13A. monthly payroll checklist" at bounding box center [448, 179] width 158 height 19
click at [370, 243] on polyline "button" at bounding box center [371, 243] width 3 height 4
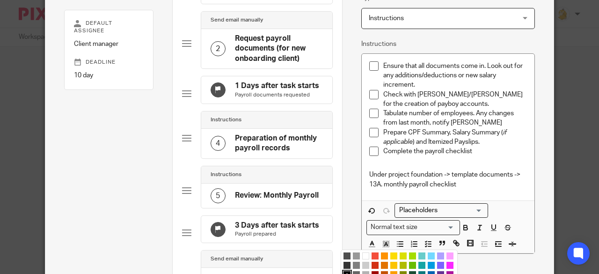
click at [372, 255] on li "color:#F44E3B" at bounding box center [375, 255] width 7 height 7
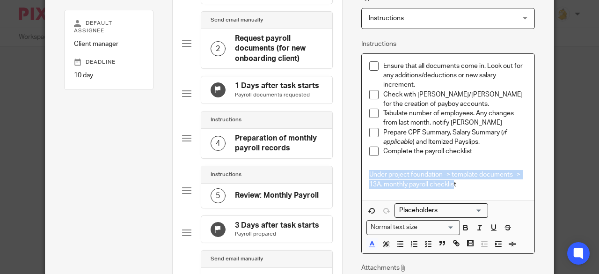
click at [450, 186] on span "Under project foundation -> template documents -> 13A. monthly payroll checklis" at bounding box center [445, 179] width 153 height 16
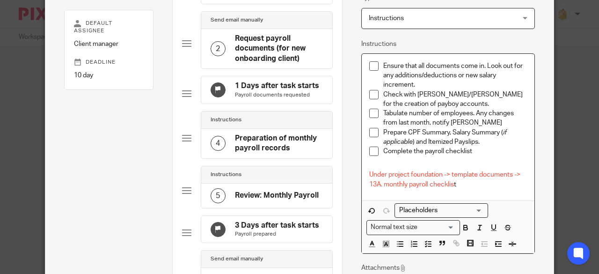
click at [461, 185] on p "Under project foundation -> template documents -> 13A. monthly payroll checklis…" at bounding box center [448, 179] width 158 height 19
click at [452, 183] on p "Under project foundation -> template documents -> 13A. monthly payroll checklis…" at bounding box center [448, 179] width 158 height 19
click at [368, 244] on icon "button" at bounding box center [372, 244] width 8 height 8
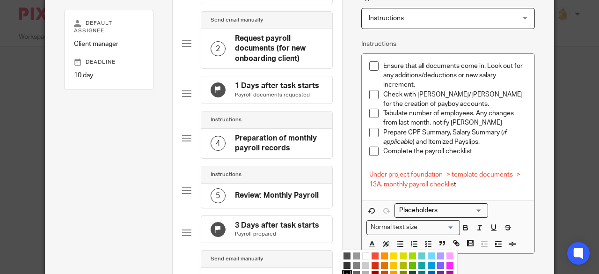
click at [372, 252] on li "color:#F44E3B" at bounding box center [375, 255] width 7 height 7
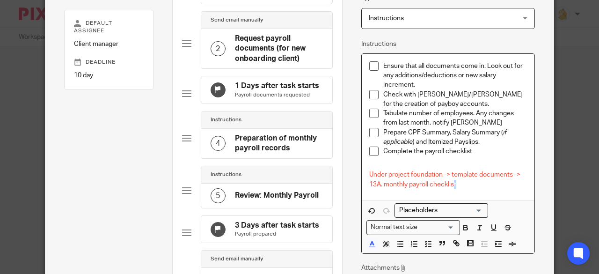
click at [464, 189] on div "Ensure that all documents come in. Look out for any additions/deductions or new…" at bounding box center [448, 127] width 173 height 147
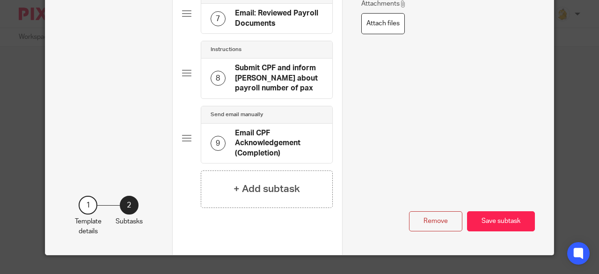
click at [491, 222] on button "Save subtask" at bounding box center [501, 221] width 68 height 20
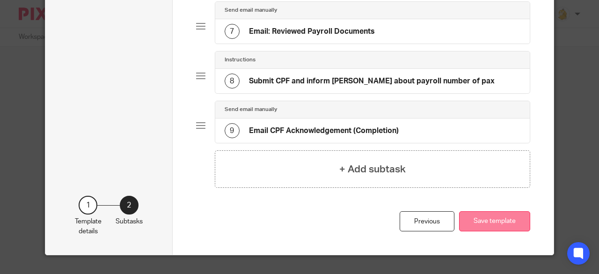
click at [491, 219] on button "Save template" at bounding box center [494, 221] width 71 height 20
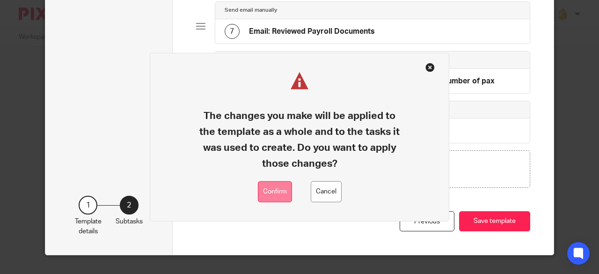
click at [278, 192] on button "Confirm" at bounding box center [275, 191] width 34 height 21
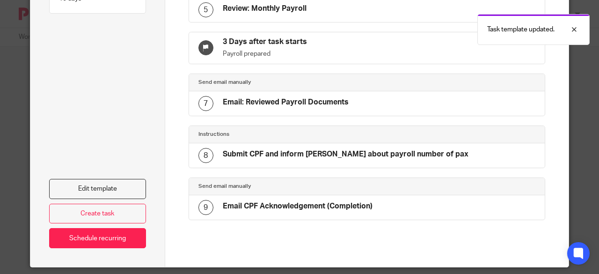
scroll to position [292, 0]
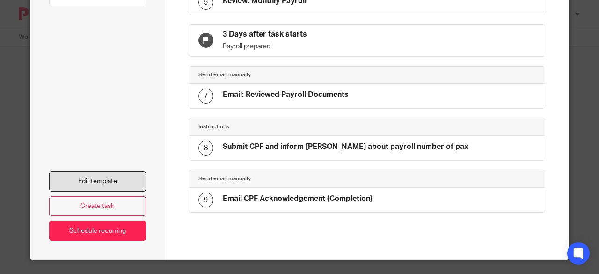
click at [119, 173] on link "Edit template" at bounding box center [97, 181] width 97 height 20
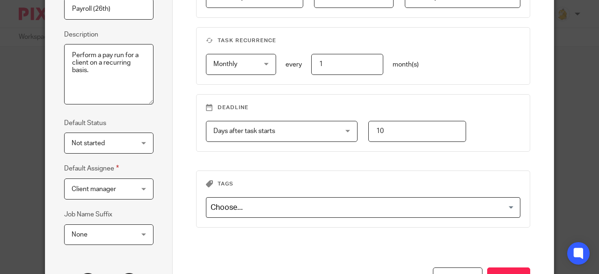
scroll to position [182, 0]
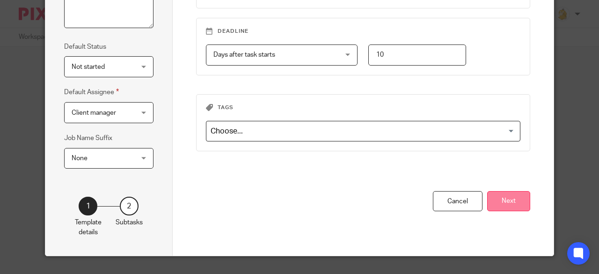
click at [502, 200] on button "Next" at bounding box center [508, 201] width 43 height 20
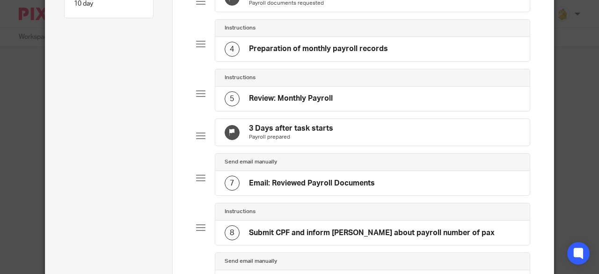
scroll to position [42, 0]
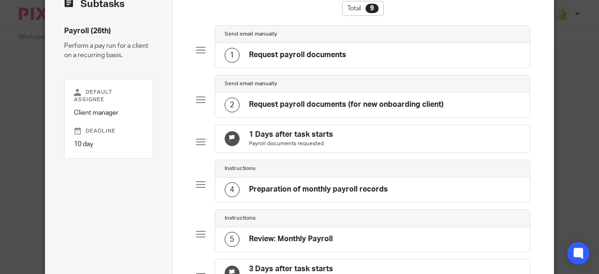
click at [323, 108] on h4 "Request payroll documents (for new onboarding client)" at bounding box center [346, 105] width 195 height 10
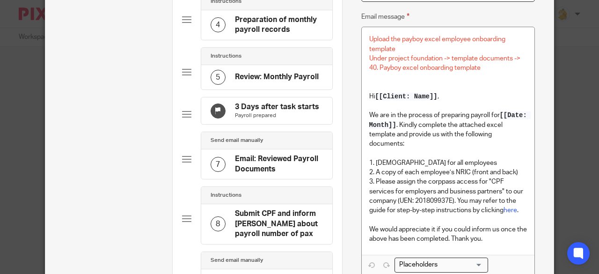
scroll to position [89, 0]
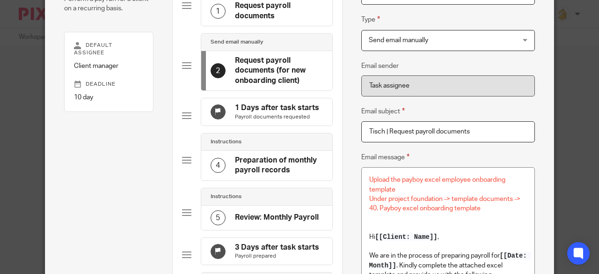
click at [289, 164] on h4 "Preparation of monthly payroll records" at bounding box center [279, 165] width 88 height 20
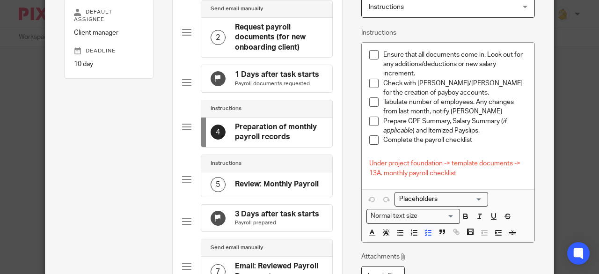
scroll to position [166, 0]
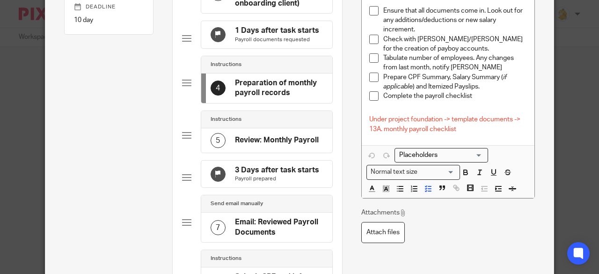
click at [273, 145] on h4 "Review: Monthly Payroll" at bounding box center [277, 140] width 84 height 10
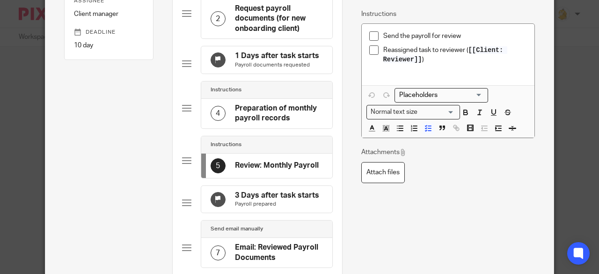
scroll to position [187, 0]
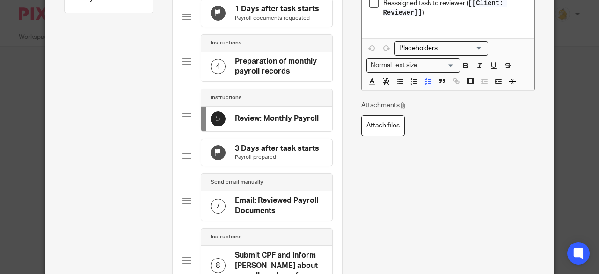
click at [275, 215] on h4 "Email: Reviewed Payroll Documents" at bounding box center [279, 206] width 88 height 20
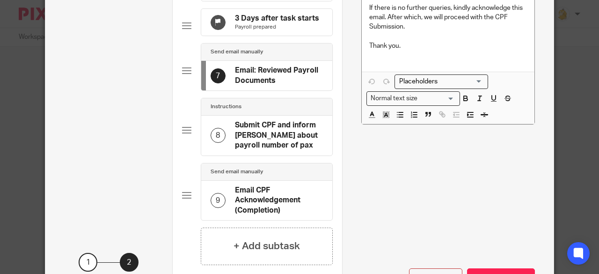
scroll to position [375, 0]
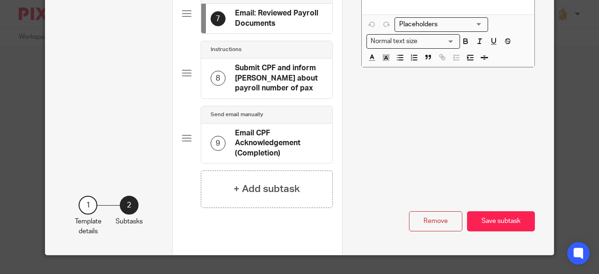
click at [268, 157] on h4 "Email CPF Acknowledgement (Completion)" at bounding box center [279, 143] width 88 height 30
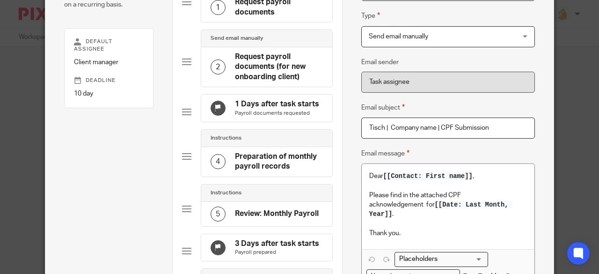
scroll to position [187, 0]
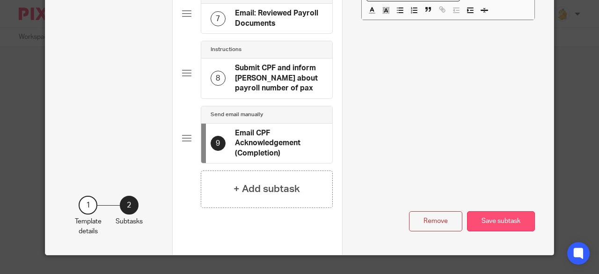
click at [491, 217] on button "Save subtask" at bounding box center [501, 221] width 68 height 20
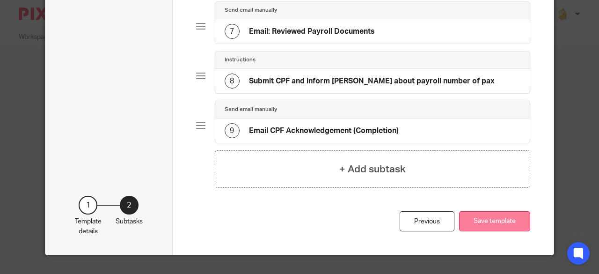
click at [485, 220] on button "Save template" at bounding box center [494, 221] width 71 height 20
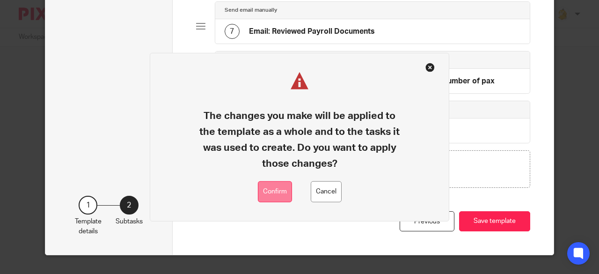
click at [261, 192] on button "Confirm" at bounding box center [275, 191] width 34 height 21
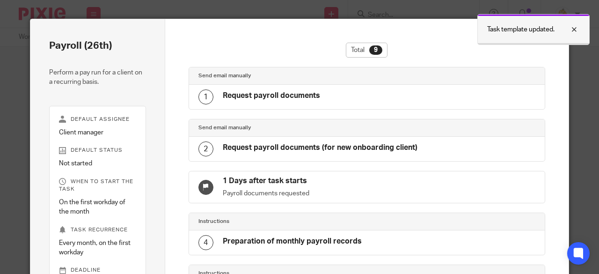
click at [577, 29] on div at bounding box center [567, 29] width 25 height 11
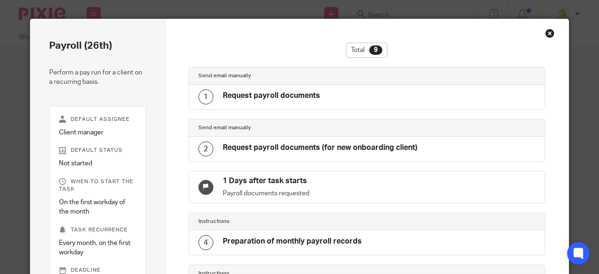
click at [353, 148] on h4 "Request payroll documents (for new onboarding client)" at bounding box center [320, 148] width 195 height 10
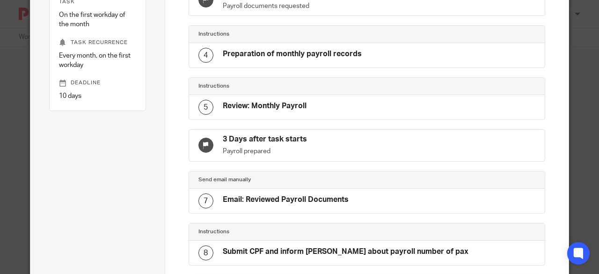
scroll to position [292, 0]
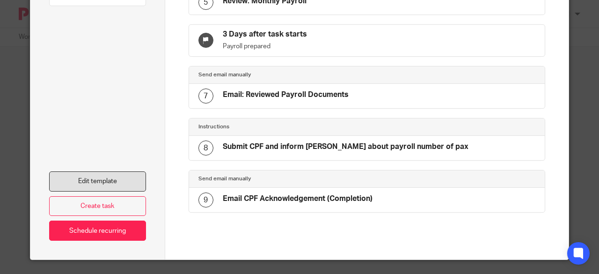
click at [105, 177] on link "Edit template" at bounding box center [97, 181] width 97 height 20
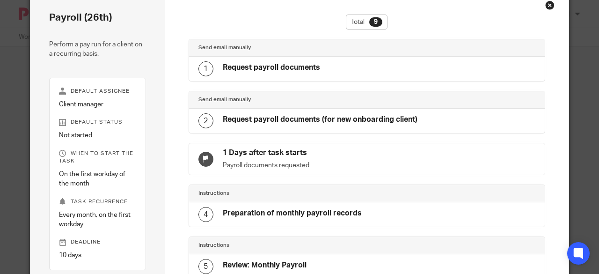
scroll to position [0, 0]
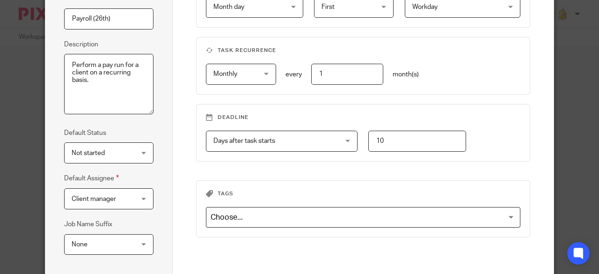
scroll to position [182, 0]
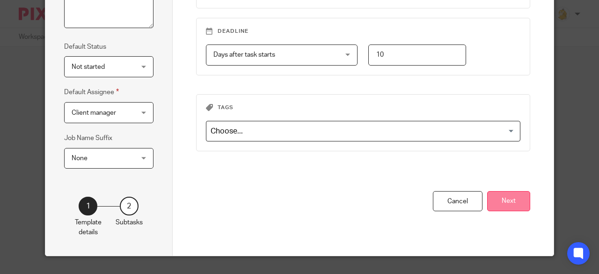
click at [515, 198] on button "Next" at bounding box center [508, 201] width 43 height 20
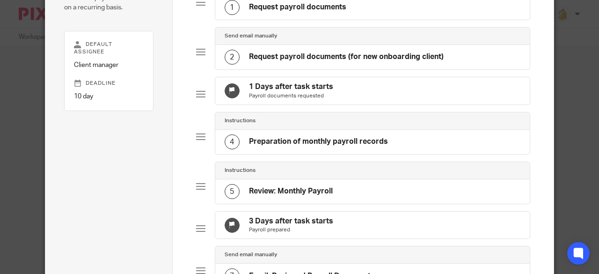
scroll to position [42, 0]
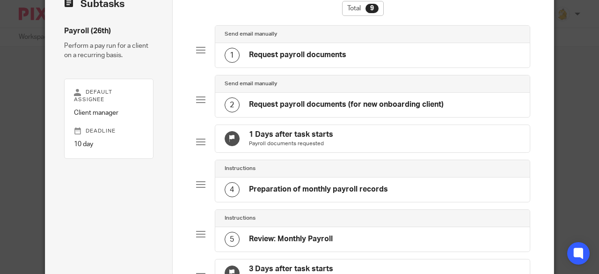
click at [305, 103] on h4 "Request payroll documents (for new onboarding client)" at bounding box center [346, 105] width 195 height 10
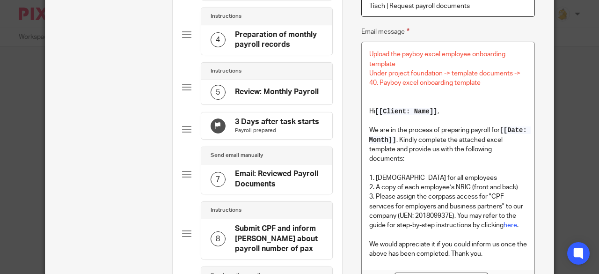
scroll to position [229, 0]
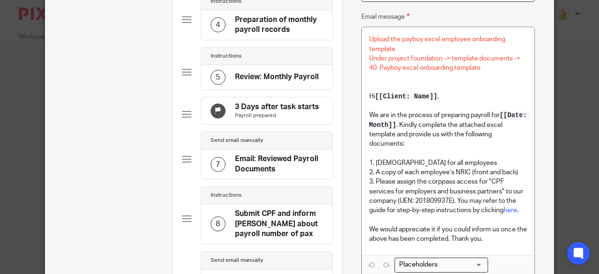
click at [406, 131] on p "We are in the process of preparing payroll for [[Date: Month]] . Kindly complet…" at bounding box center [448, 130] width 158 height 38
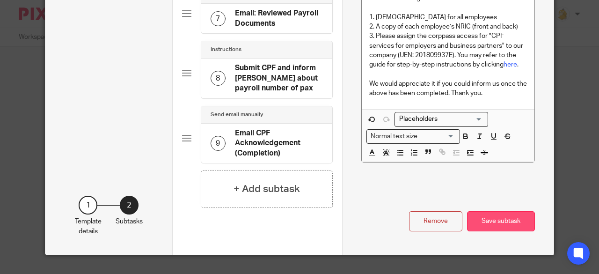
click at [499, 215] on button "Save subtask" at bounding box center [501, 221] width 68 height 20
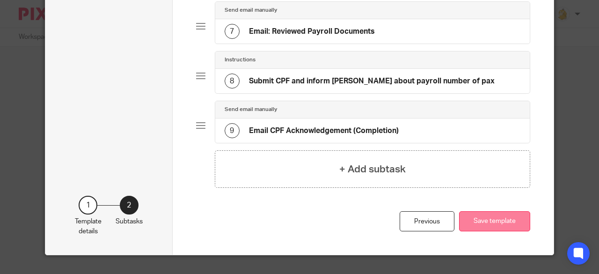
click at [498, 220] on button "Save template" at bounding box center [494, 221] width 71 height 20
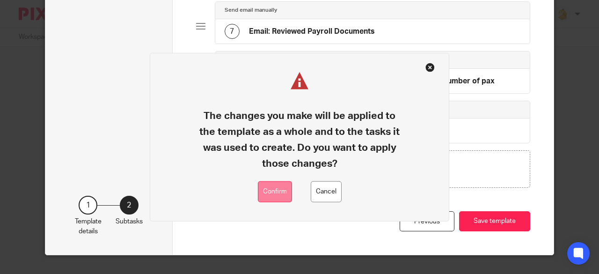
click at [276, 192] on button "Confirm" at bounding box center [275, 191] width 34 height 21
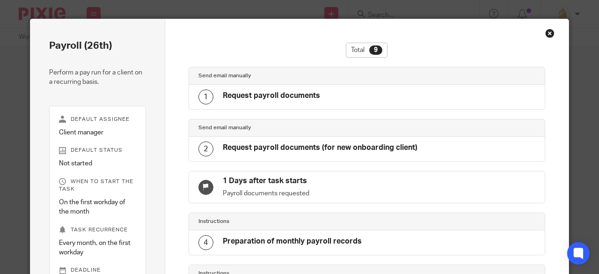
click at [547, 32] on div "Close this dialog window" at bounding box center [550, 33] width 9 height 9
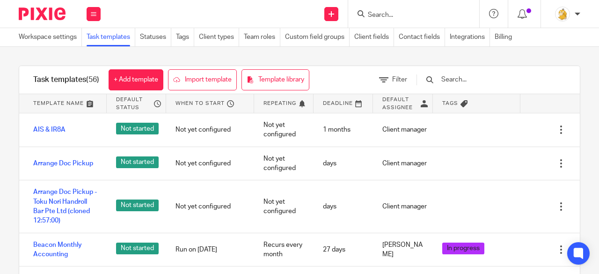
click at [369, 11] on input "Search" at bounding box center [409, 15] width 84 height 8
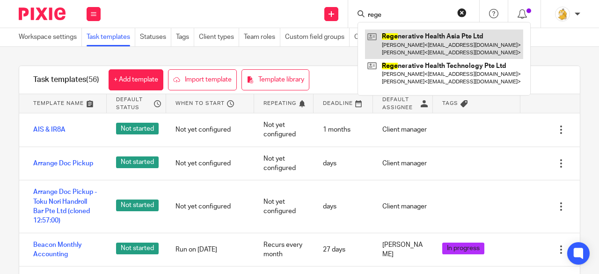
type input "rege"
click at [398, 40] on link at bounding box center [444, 44] width 158 height 29
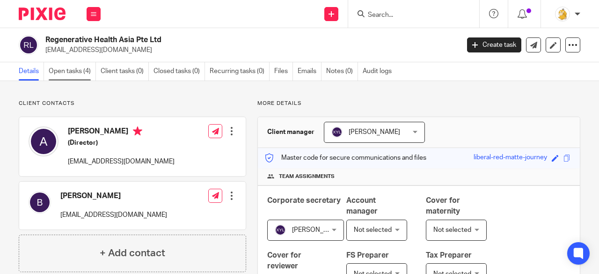
click at [80, 71] on link "Open tasks (4)" at bounding box center [72, 71] width 47 height 18
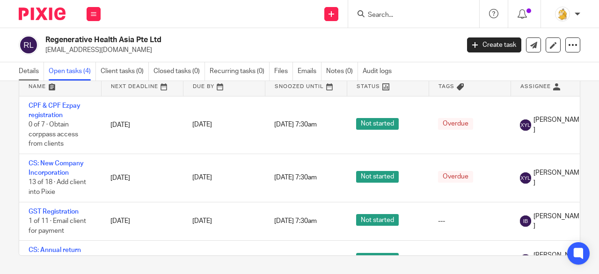
click at [42, 71] on link "Details" at bounding box center [31, 71] width 25 height 18
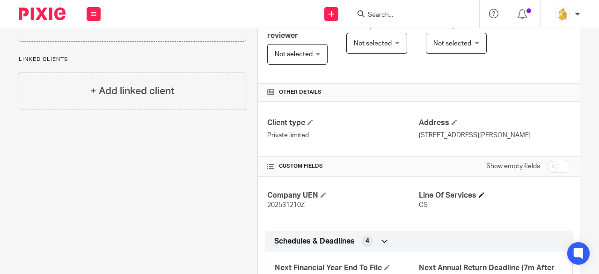
scroll to position [245, 0]
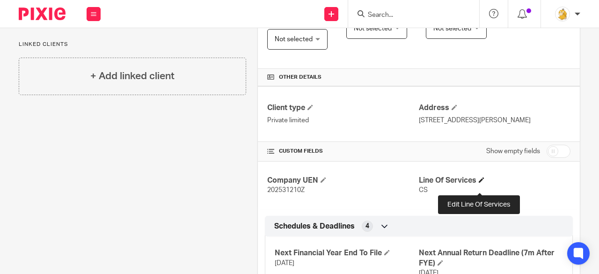
click at [479, 183] on span at bounding box center [482, 180] width 6 height 6
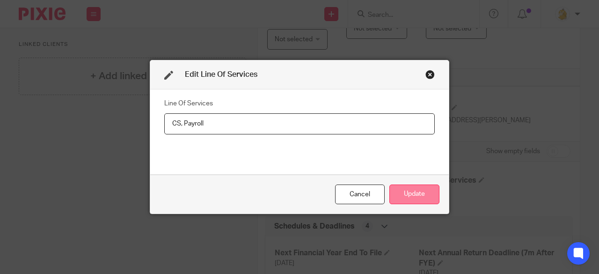
type input "CS, Payroll"
click at [423, 195] on button "Update" at bounding box center [415, 195] width 50 height 20
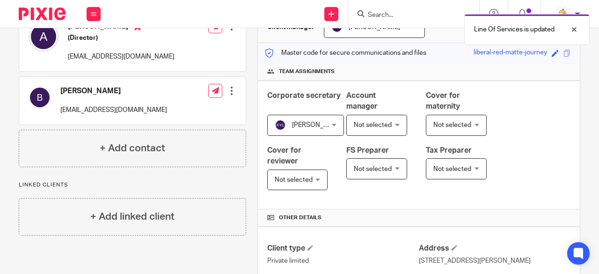
scroll to position [0, 0]
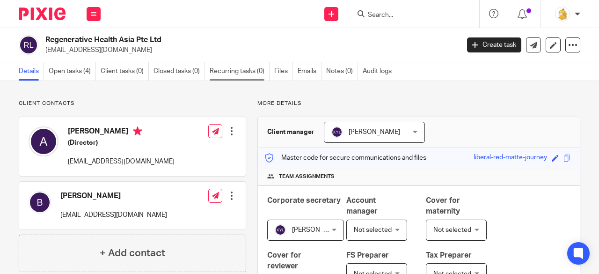
click at [255, 71] on link "Recurring tasks (0)" at bounding box center [240, 71] width 60 height 18
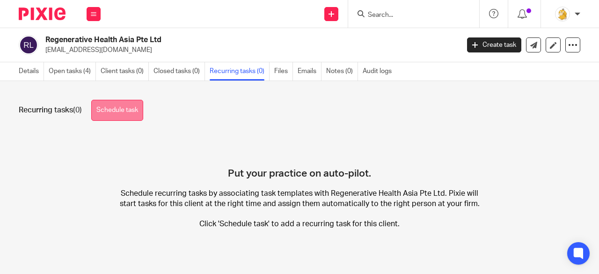
click at [131, 109] on link "Schedule task" at bounding box center [117, 110] width 52 height 21
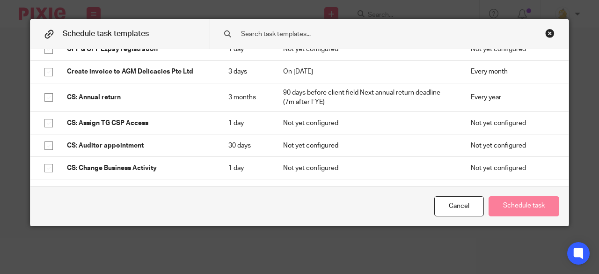
scroll to position [234, 0]
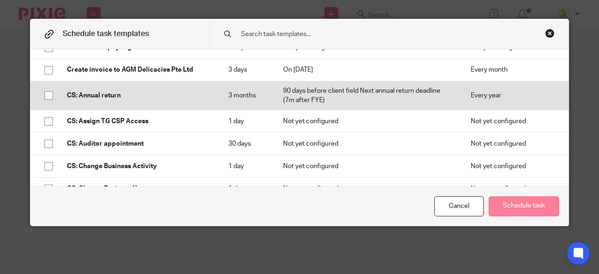
click at [48, 93] on input "checkbox" at bounding box center [49, 96] width 18 height 18
checkbox input "true"
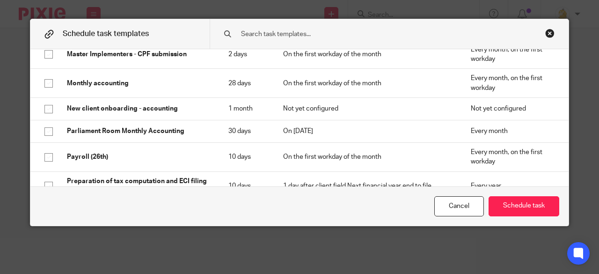
scroll to position [1030, 0]
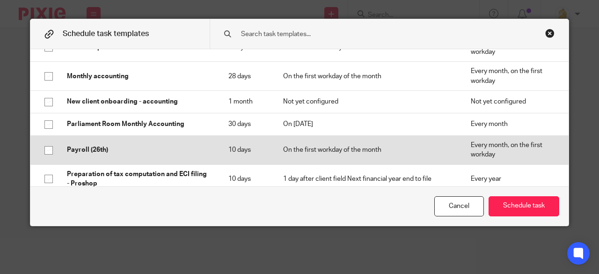
click at [42, 149] on input "checkbox" at bounding box center [49, 150] width 18 height 18
checkbox input "true"
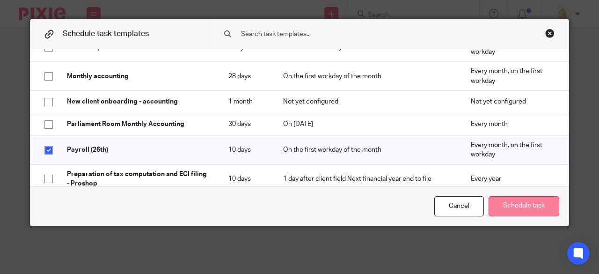
click at [499, 207] on button "Schedule task" at bounding box center [524, 206] width 71 height 20
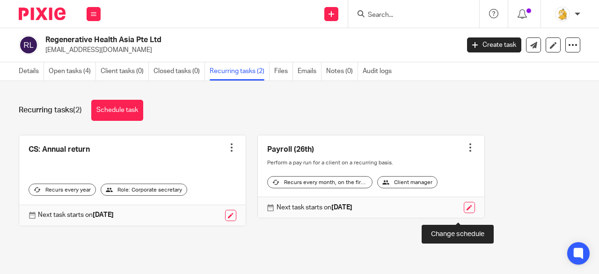
click at [464, 213] on link at bounding box center [469, 207] width 11 height 11
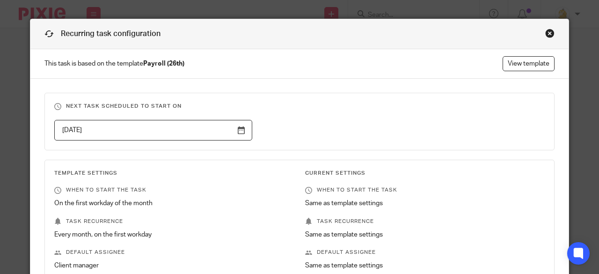
click at [236, 132] on input "[DATE]" at bounding box center [153, 130] width 198 height 21
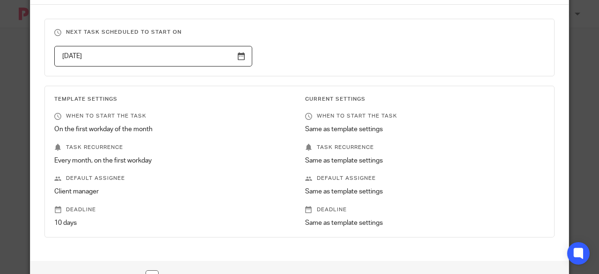
scroll to position [75, 0]
click at [239, 54] on input "[DATE]" at bounding box center [153, 55] width 198 height 21
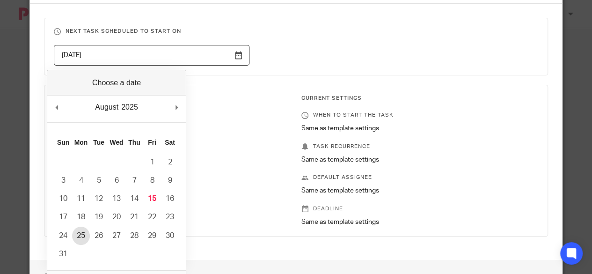
type input "2025-08-25"
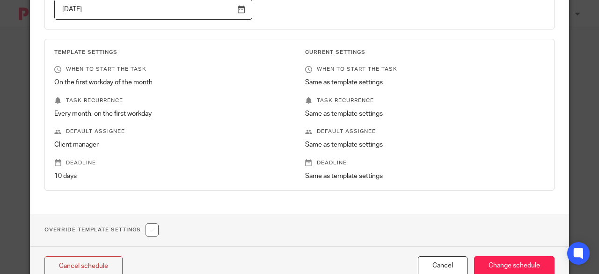
scroll to position [150, 0]
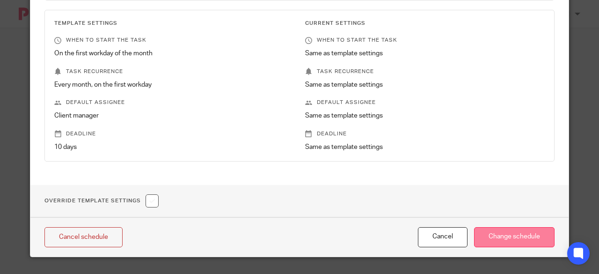
click at [496, 233] on input "Change schedule" at bounding box center [514, 237] width 81 height 20
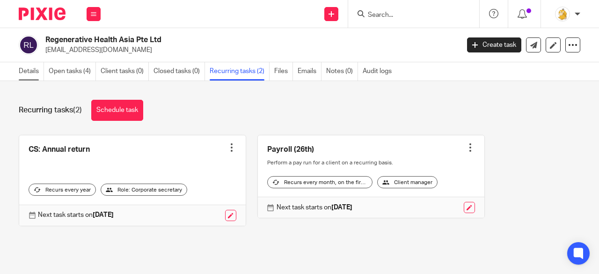
click at [30, 68] on link "Details" at bounding box center [31, 71] width 25 height 18
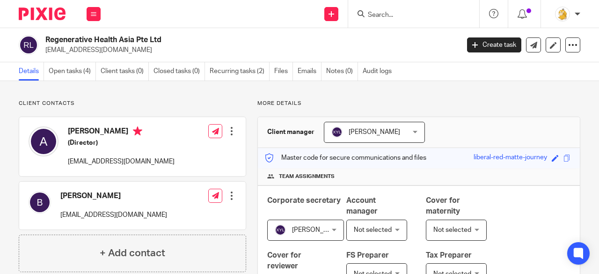
click at [399, 17] on input "Search" at bounding box center [409, 15] width 84 height 8
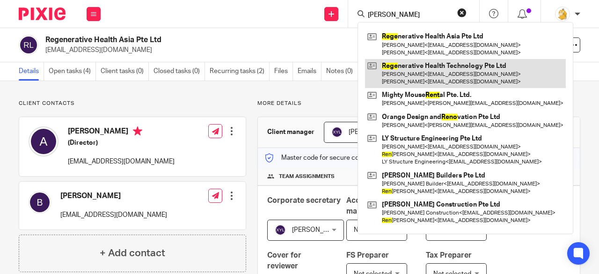
type input "[PERSON_NAME]"
click at [424, 68] on link at bounding box center [465, 73] width 201 height 29
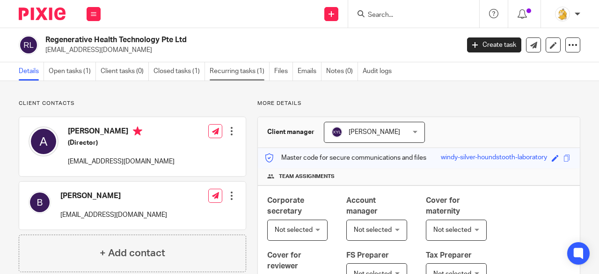
click at [220, 71] on link "Recurring tasks (1)" at bounding box center [240, 71] width 60 height 18
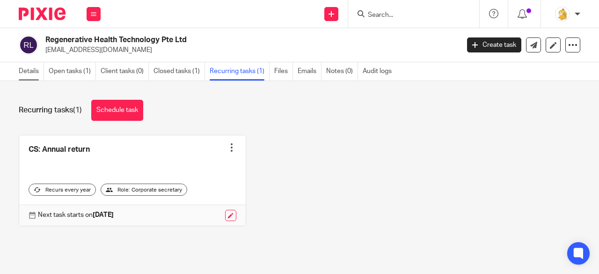
click at [33, 68] on link "Details" at bounding box center [31, 71] width 25 height 18
